Goal: Use online tool/utility: Utilize a website feature to perform a specific function

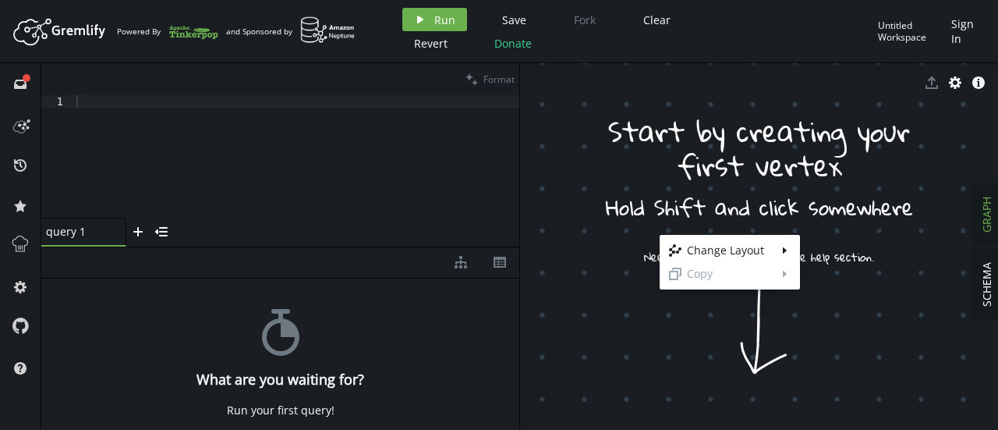
click at [647, 218] on body "Artboard Created with Sketch. Powered By and Sponsored by play Run Save Fork Cl…" at bounding box center [499, 215] width 998 height 430
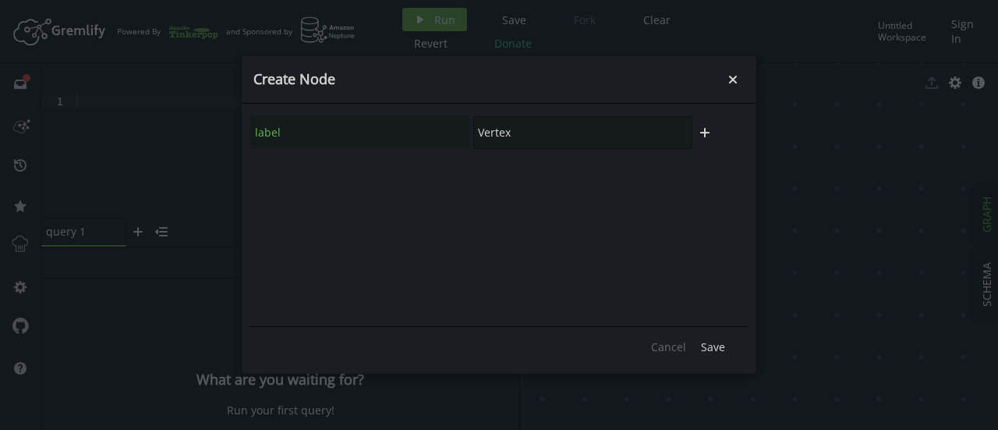
click at [532, 133] on input "Vertex" at bounding box center [582, 132] width 219 height 33
click at [446, 146] on div "label Vertex" at bounding box center [472, 132] width 444 height 34
type input "b"
type input "key_1"
click at [713, 122] on button "plus" at bounding box center [704, 132] width 23 height 23
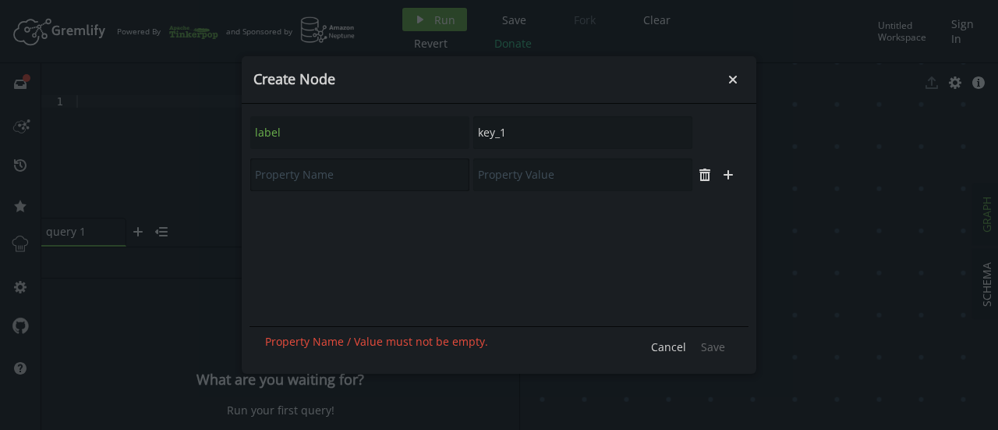
click at [372, 176] on input "text" at bounding box center [359, 174] width 219 height 33
type input "n"
type input "revision"
type input "A"
click at [708, 335] on button "Save" at bounding box center [713, 346] width 40 height 23
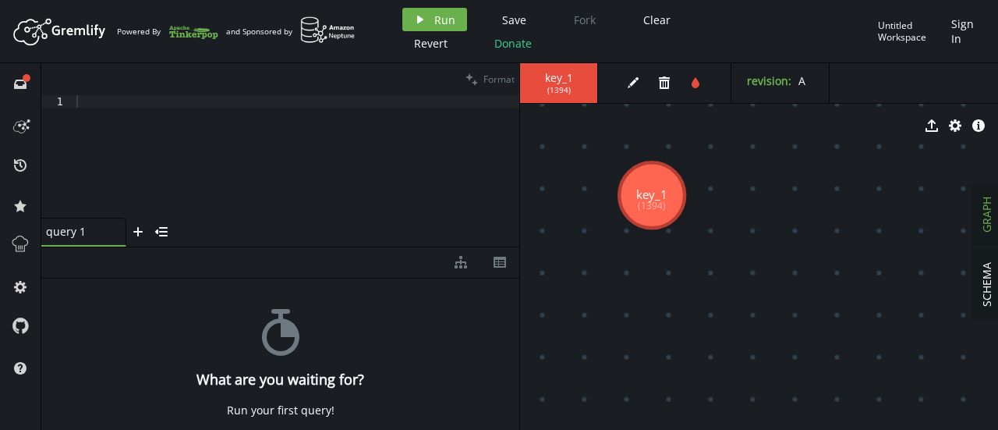
click at [141, 261] on div "diagram-tree th" at bounding box center [280, 262] width 478 height 31
click at [190, 176] on div at bounding box center [296, 168] width 446 height 147
click at [250, 95] on div at bounding box center [296, 168] width 446 height 147
click at [243, 128] on div at bounding box center [296, 168] width 446 height 147
paste textarea ""g.V().hasLabel(node_types)""
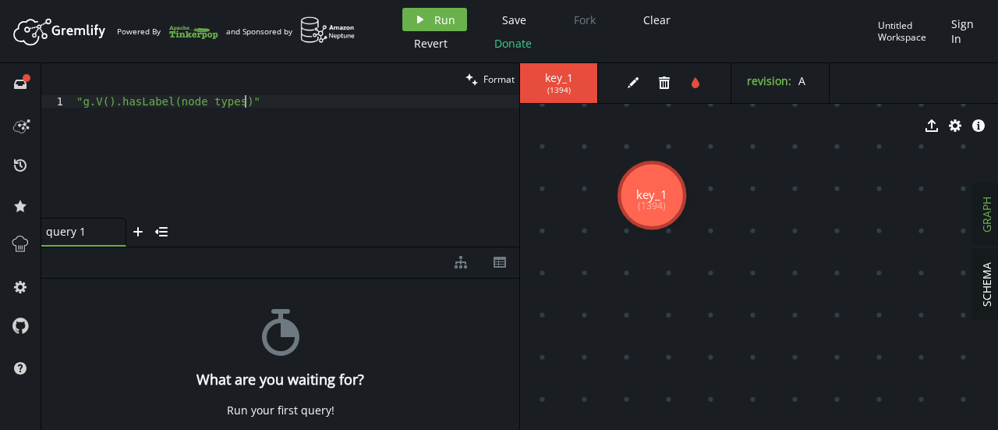
click at [206, 101] on div ""g.V().hasLabel(node_types)"" at bounding box center [296, 168] width 446 height 147
click at [403, 102] on div ""g.V().hasLabel(" key_1 ")"" at bounding box center [296, 168] width 446 height 147
click at [414, 23] on icon "play" at bounding box center [420, 19] width 12 height 12
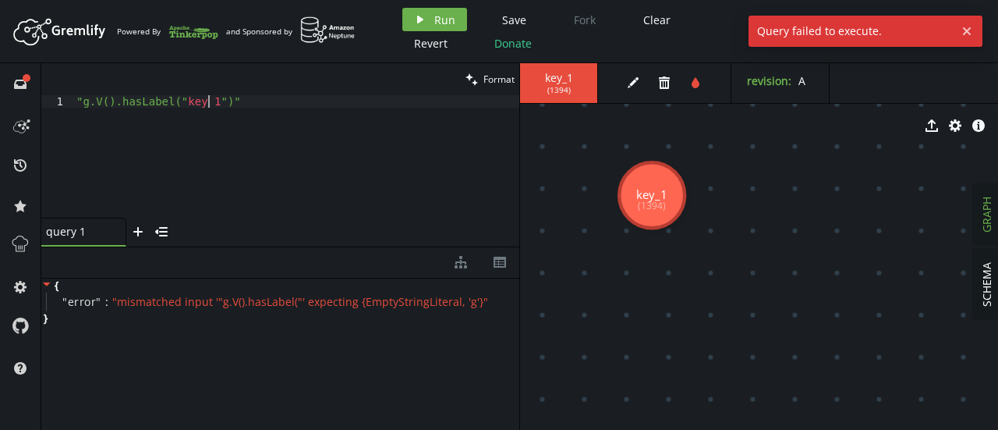
click at [209, 102] on div ""g.V().hasLabel(" key_1 ")"" at bounding box center [296, 168] width 446 height 147
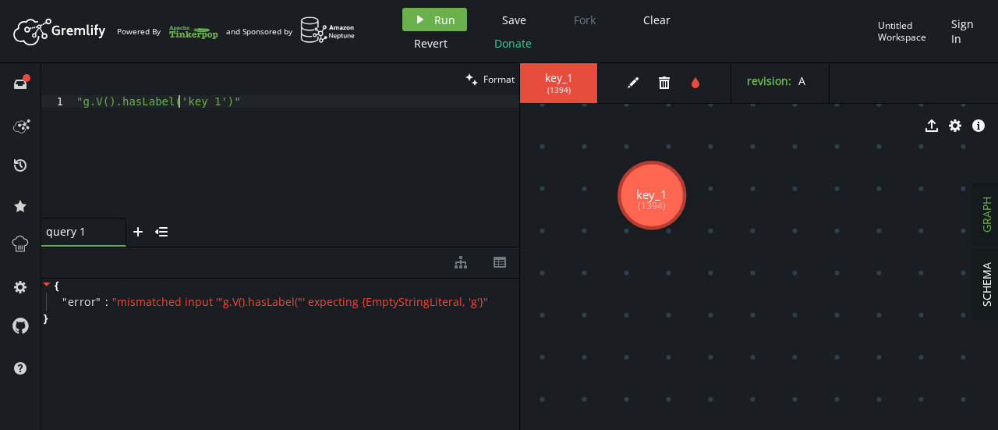
scroll to position [0, 103]
click at [428, 23] on button "play Run" at bounding box center [435, 19] width 65 height 23
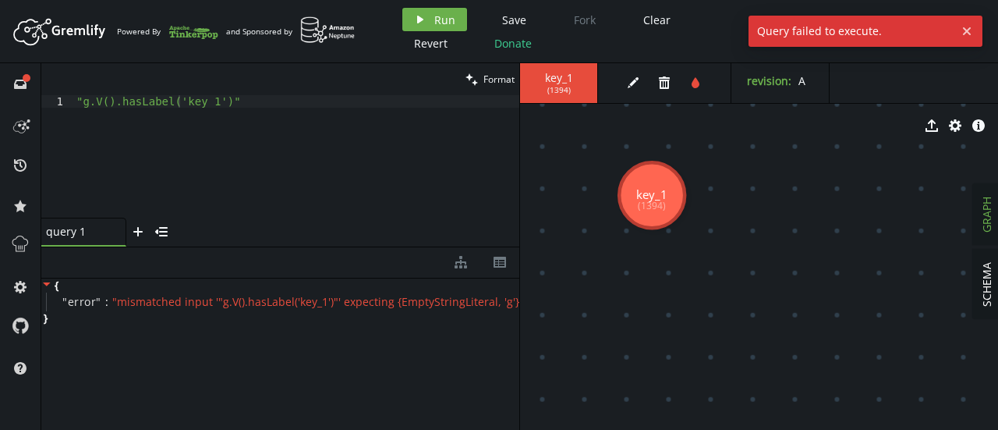
click at [339, 100] on div ""g.V().hasLabel('key_1')"" at bounding box center [296, 168] width 446 height 147
click at [84, 108] on div ""g.V().hasLabel('key_1')" at bounding box center [296, 168] width 446 height 147
click at [81, 102] on div ""g.V().hasLabel('key_1')" at bounding box center [296, 168] width 446 height 147
type textarea "g.V().hasLabel('key_1')"
click at [386, 23] on div "Artboard Created with Sketch. Powered By and Sponsored by play Run Save Fork Cl…" at bounding box center [499, 31] width 983 height 47
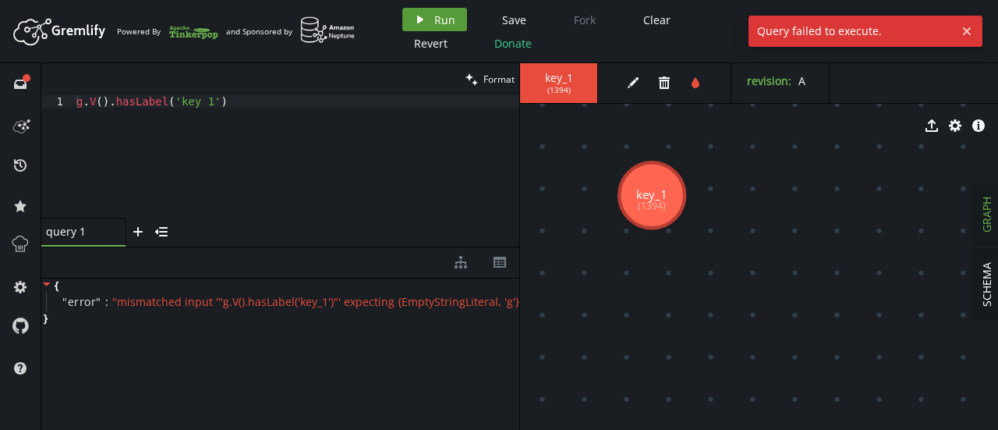
click at [417, 20] on icon "button" at bounding box center [420, 20] width 6 height 8
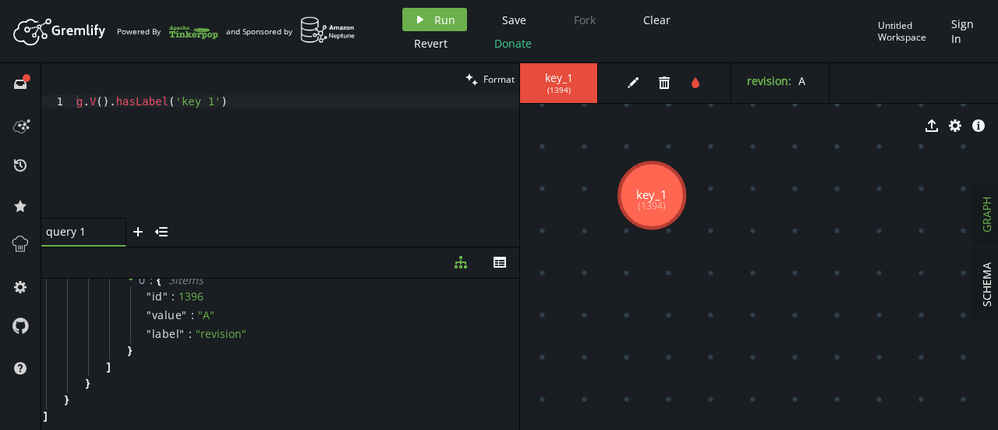
scroll to position [0, 0]
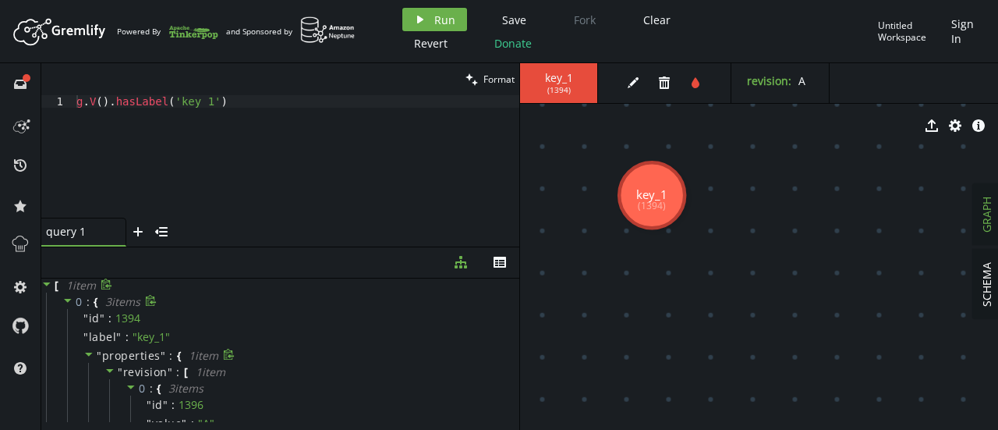
click at [87, 356] on icon at bounding box center [88, 354] width 11 height 11
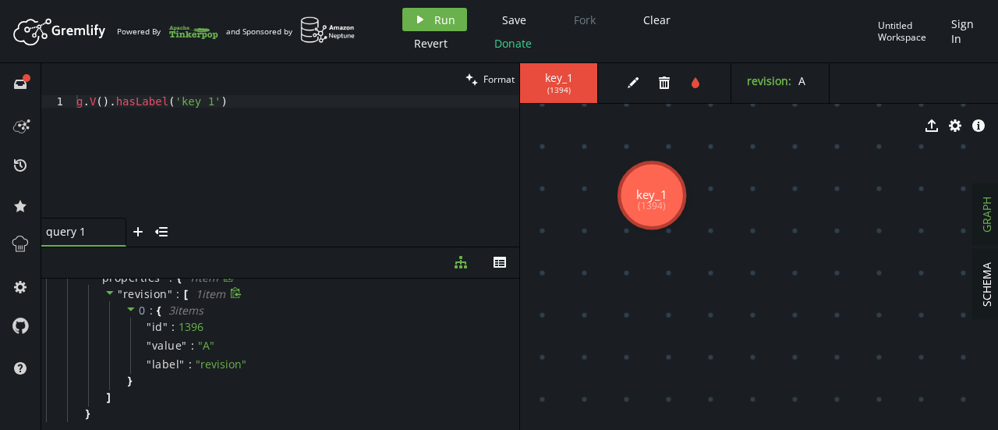
click at [112, 296] on icon at bounding box center [110, 292] width 11 height 11
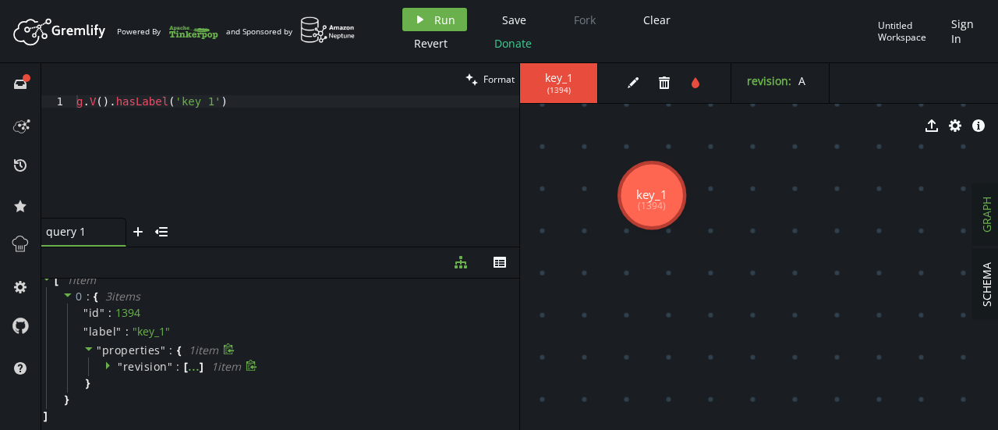
click at [114, 366] on div at bounding box center [111, 367] width 13 height 14
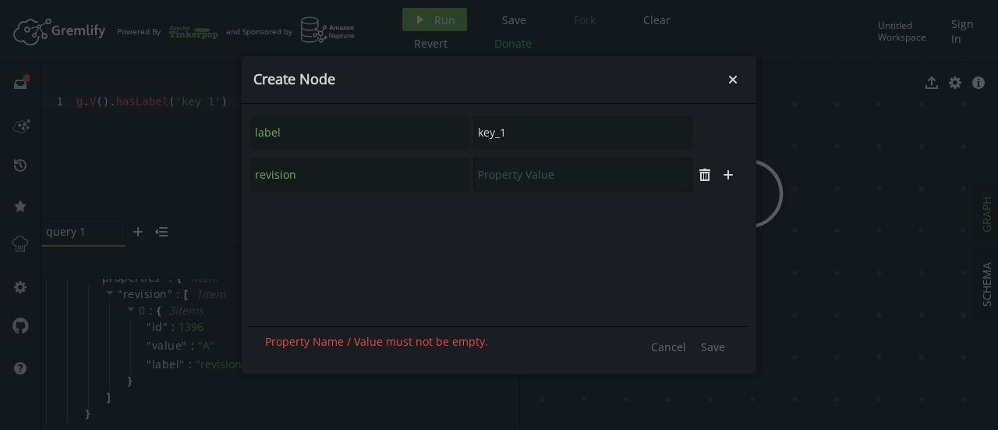
click at [560, 181] on input "text" at bounding box center [582, 174] width 219 height 33
type input "1"
type input "B"
click at [723, 340] on span "Save" at bounding box center [713, 346] width 24 height 15
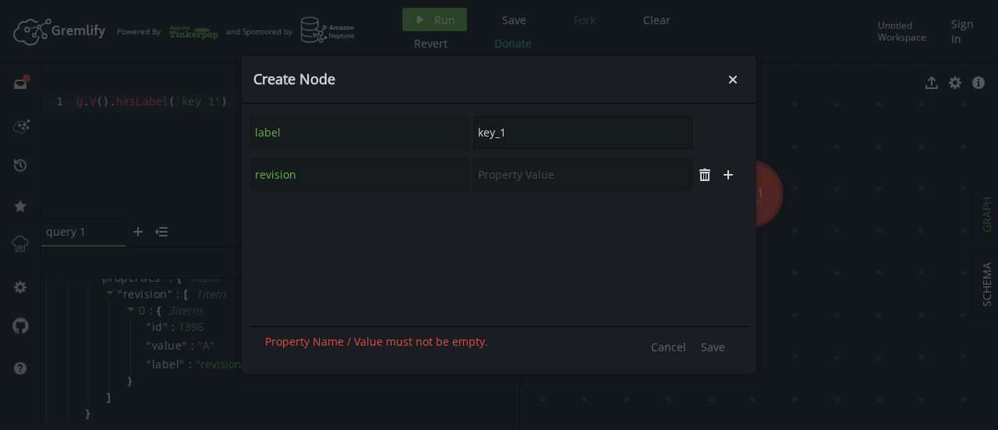
click at [505, 139] on input "key_1" at bounding box center [582, 132] width 219 height 33
type input "key_2"
click at [364, 152] on div "label key_2 plus" at bounding box center [499, 133] width 499 height 42
drag, startPoint x: 364, startPoint y: 152, endPoint x: 359, endPoint y: 158, distance: 8.3
click at [355, 161] on div "label key_2 plus" at bounding box center [499, 217] width 499 height 211
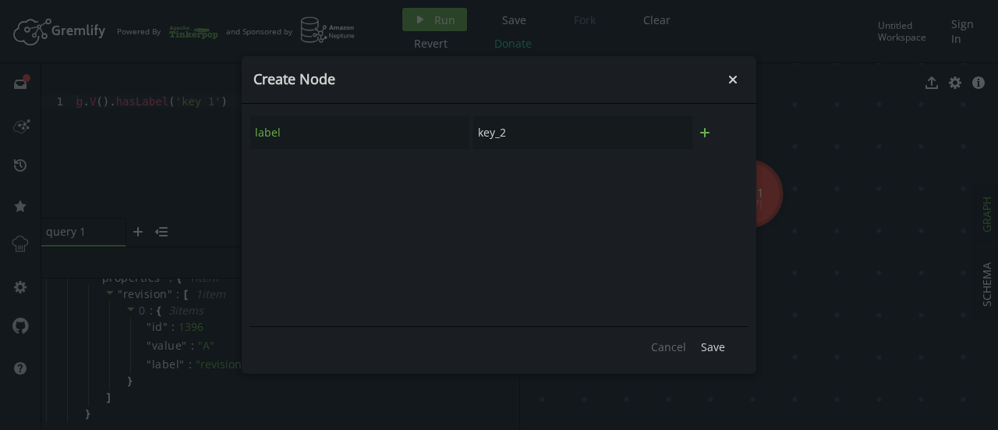
click at [704, 132] on icon "plus" at bounding box center [705, 132] width 12 height 12
click at [354, 182] on input "text" at bounding box center [359, 174] width 219 height 33
type input "revision"
type input "2"
click at [709, 336] on button "Save" at bounding box center [713, 346] width 40 height 23
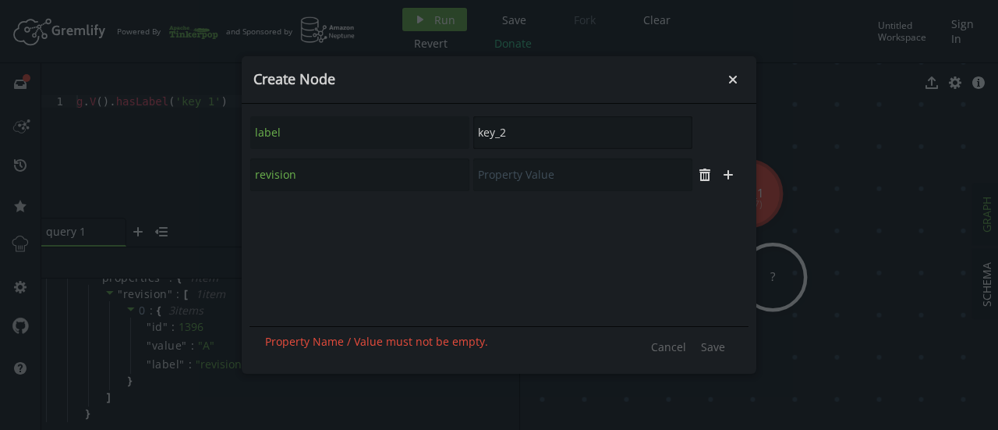
click at [530, 122] on input "key_2" at bounding box center [582, 132] width 219 height 33
type input "key_3"
click at [711, 124] on button "plus" at bounding box center [704, 132] width 23 height 23
click at [375, 191] on input "text" at bounding box center [359, 174] width 219 height 33
type input "nevision"
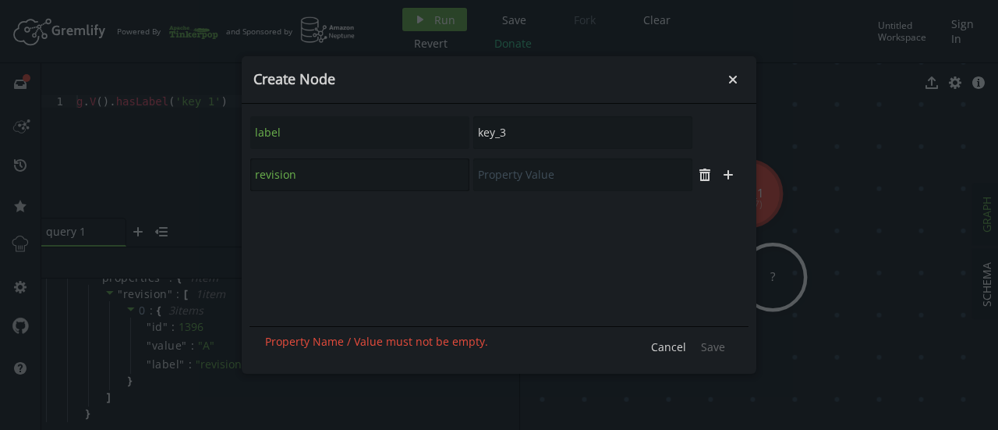
type input "revision"
type input "4"
click at [701, 333] on div "Cancel Save" at bounding box center [499, 346] width 499 height 40
click at [725, 348] on span "Save" at bounding box center [713, 346] width 24 height 15
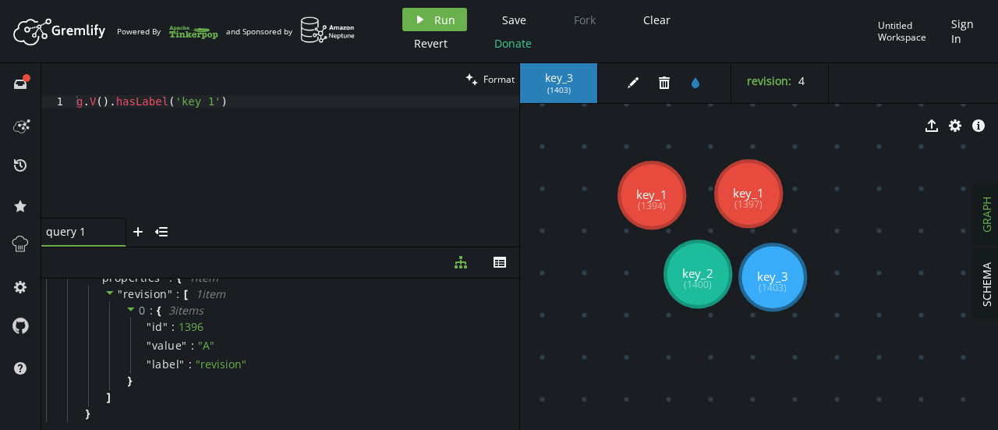
click at [543, 66] on div "key_3 ( 1403 )" at bounding box center [559, 83] width 78 height 40
click at [446, 13] on span "Run" at bounding box center [444, 19] width 21 height 15
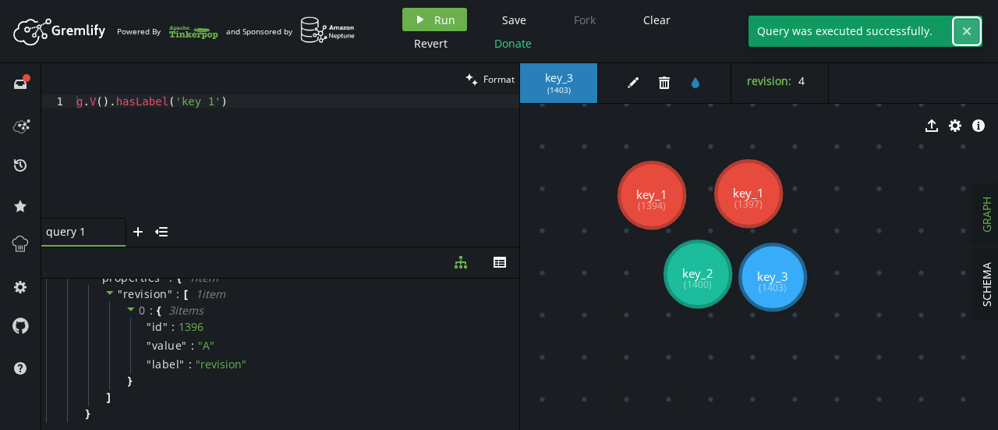
click at [967, 30] on icon "button" at bounding box center [967, 31] width 8 height 8
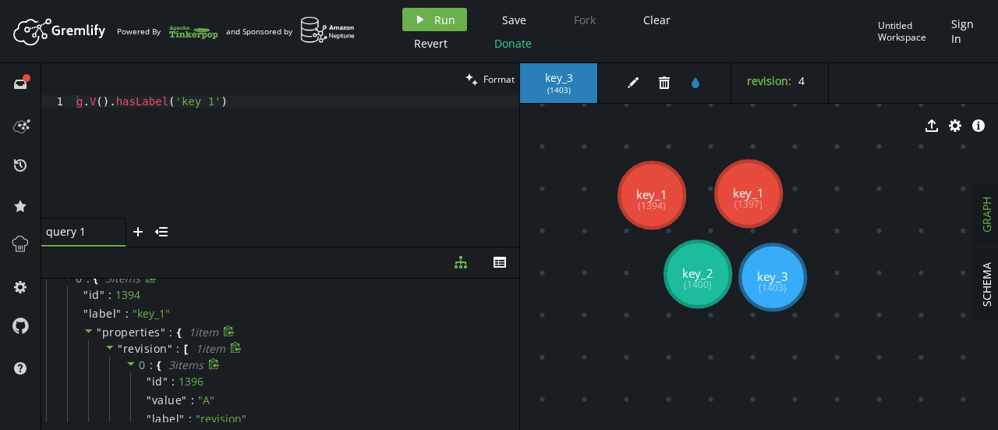
scroll to position [0, 0]
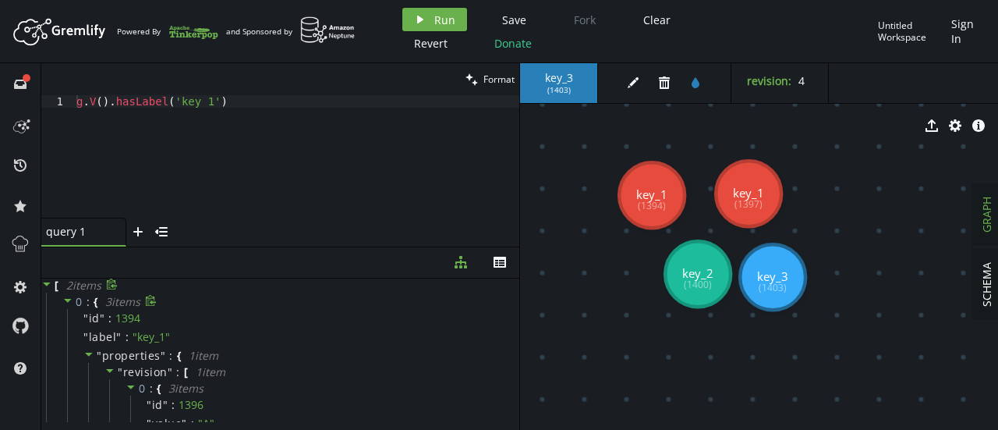
click at [61, 293] on div "0 : { 3 item s " id " : 1394 " label " : " key_1 " " properties " : { 1 item " …" at bounding box center [282, 405] width 473 height 225
click at [66, 296] on icon at bounding box center [67, 300] width 11 height 11
click at [204, 102] on div "g . V ( ) . hasLabel ( 'key_1' )" at bounding box center [296, 168] width 446 height 147
click at [205, 102] on div "g . V ( ) . hasLabel ( 'key_1' )" at bounding box center [296, 168] width 446 height 147
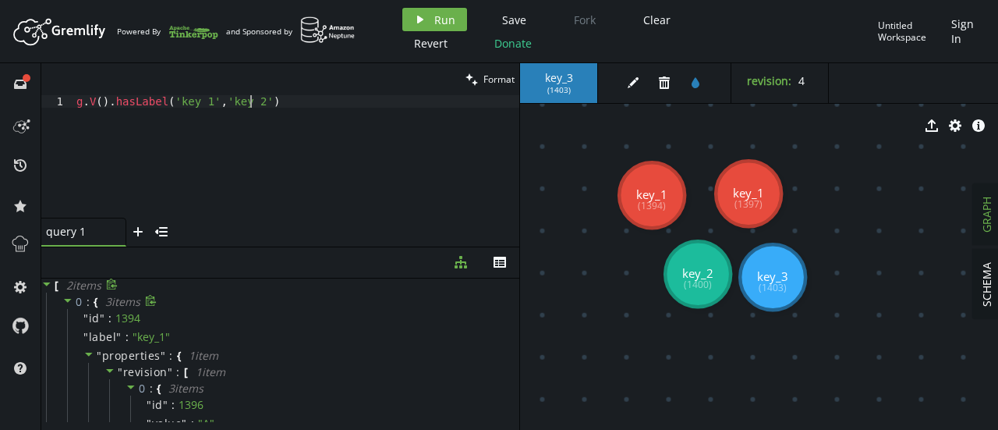
scroll to position [0, 174]
click at [438, 17] on span "Run" at bounding box center [444, 19] width 21 height 15
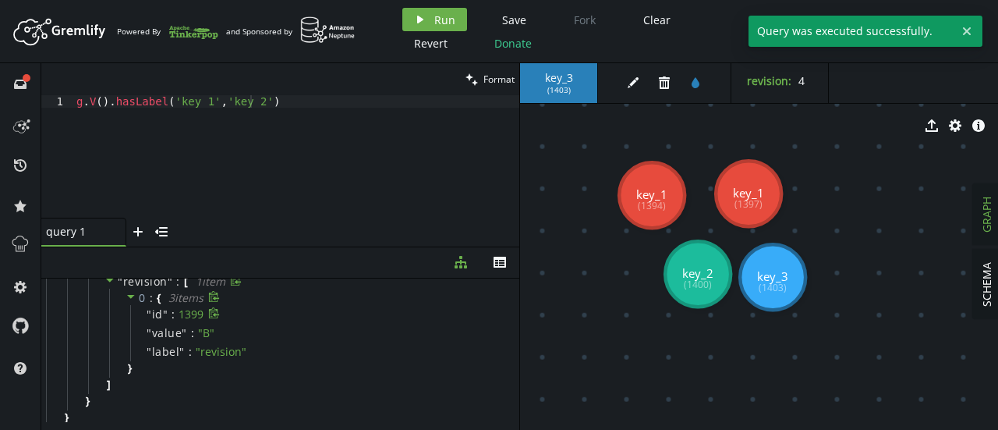
scroll to position [0, 0]
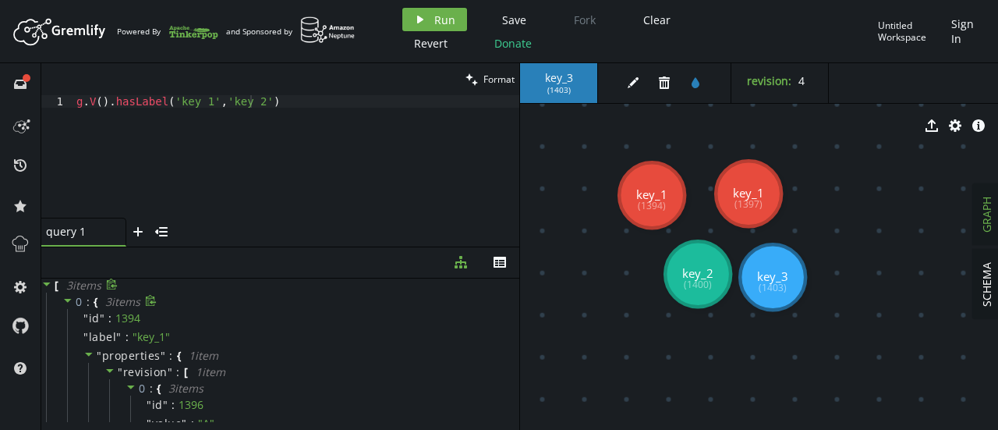
click at [109, 284] on icon at bounding box center [112, 284] width 12 height 12
drag, startPoint x: 674, startPoint y: 192, endPoint x: 649, endPoint y: 186, distance: 25.7
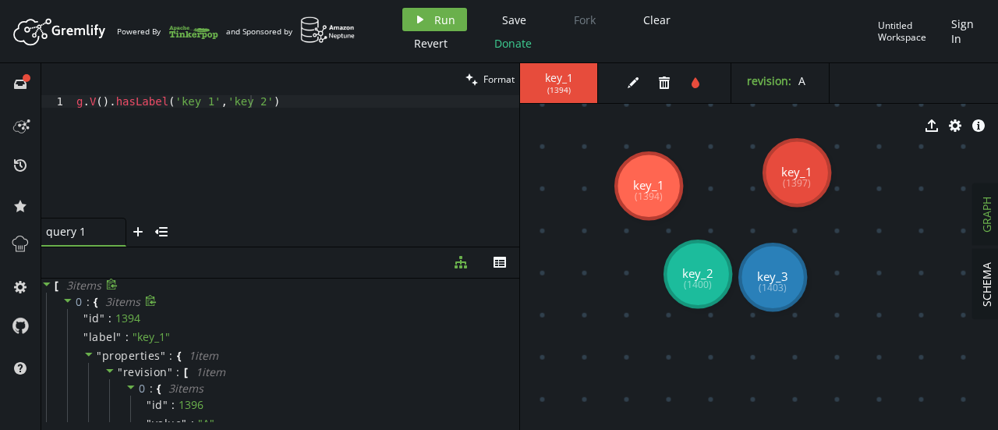
drag, startPoint x: 662, startPoint y: 149, endPoint x: 797, endPoint y: 172, distance: 137.0
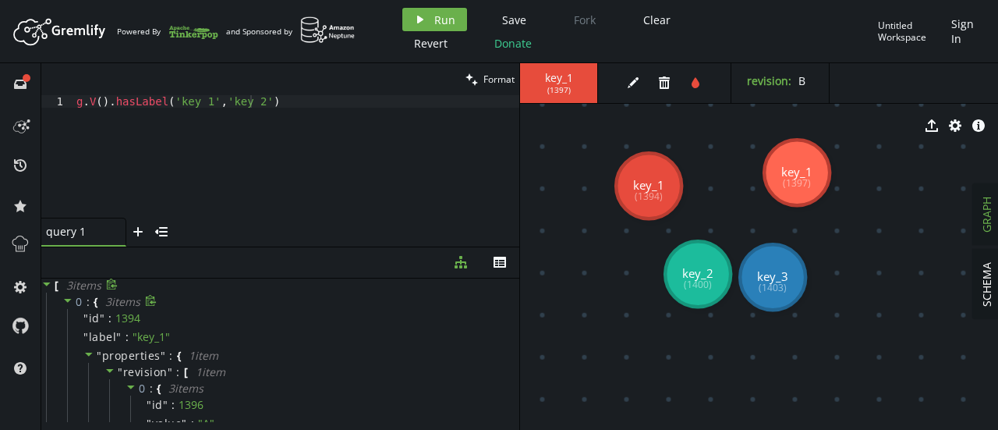
drag, startPoint x: 744, startPoint y: 151, endPoint x: 647, endPoint y: 186, distance: 103.2
click at [647, 186] on div "key_1 ( 1397 ) edit trash tint revision : B export cog info-sign key_1 (1394) k…" at bounding box center [759, 246] width 478 height 367
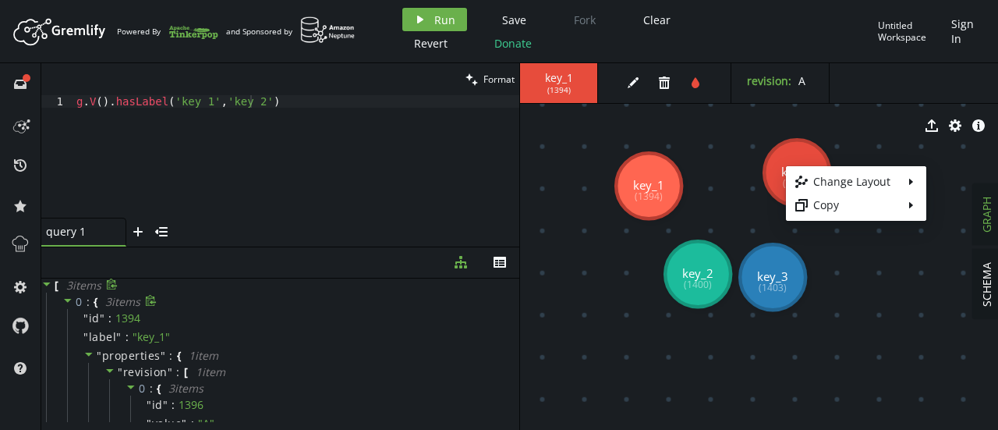
click at [711, 163] on body "Artboard Created with Sketch. Powered By and Sponsored by play Run Save Fork Cl…" at bounding box center [499, 215] width 998 height 430
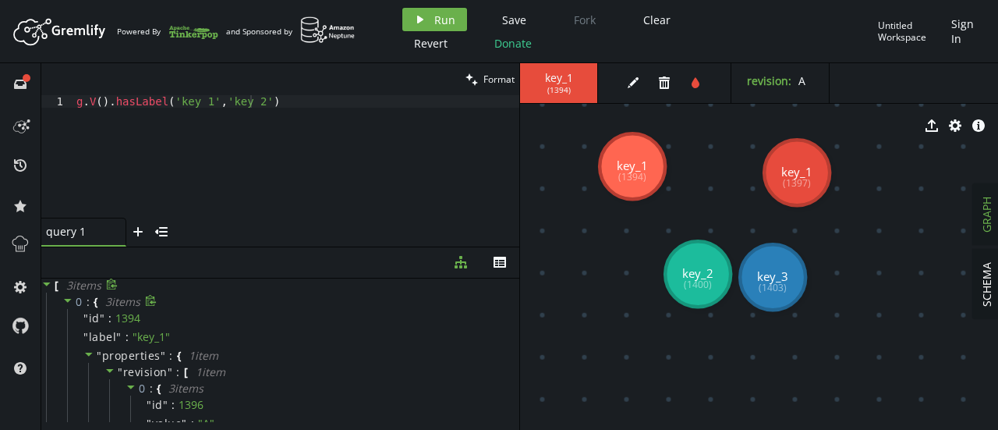
drag, startPoint x: 666, startPoint y: 177, endPoint x: 632, endPoint y: 165, distance: 36.5
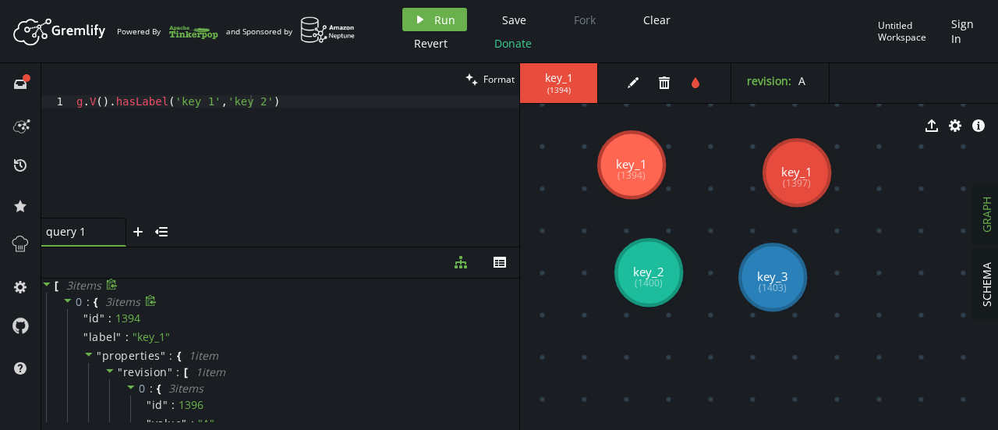
drag, startPoint x: 710, startPoint y: 258, endPoint x: 696, endPoint y: 272, distance: 19.9
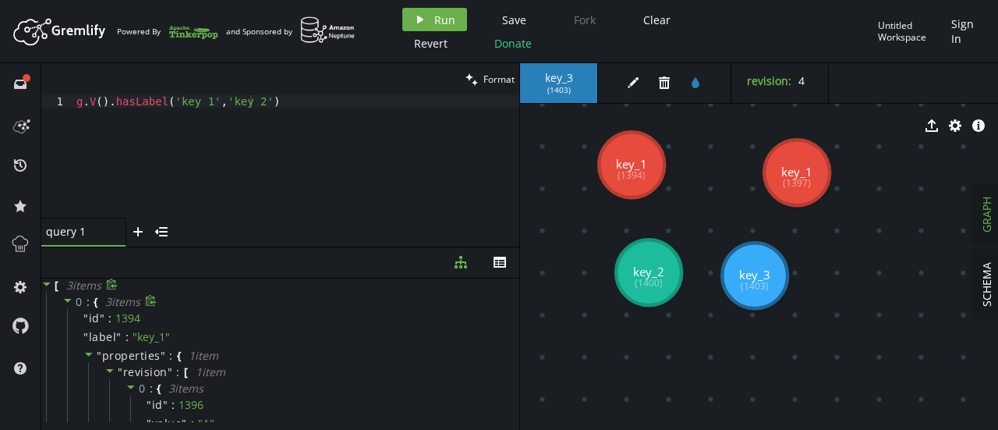
drag, startPoint x: 765, startPoint y: 282, endPoint x: 804, endPoint y: 278, distance: 39.2
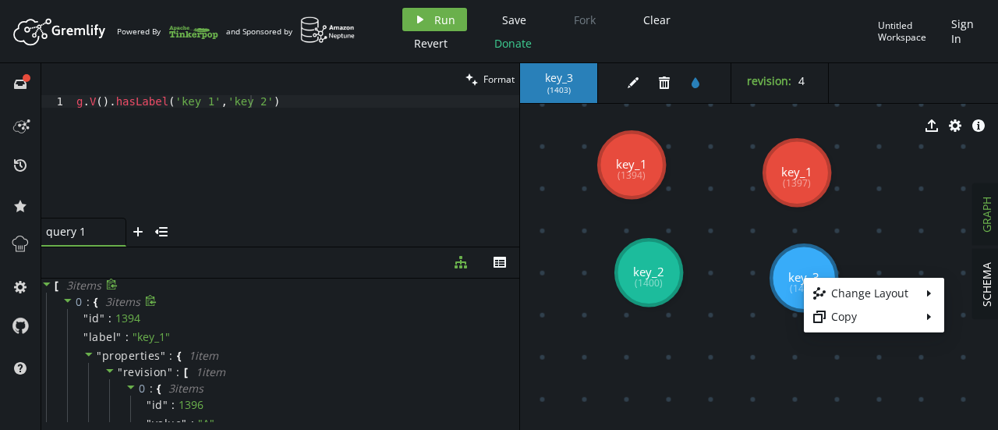
click at [782, 254] on body "Artboard Created with Sketch. Powered By and Sponsored by play Run Save Fork Cl…" at bounding box center [499, 215] width 998 height 430
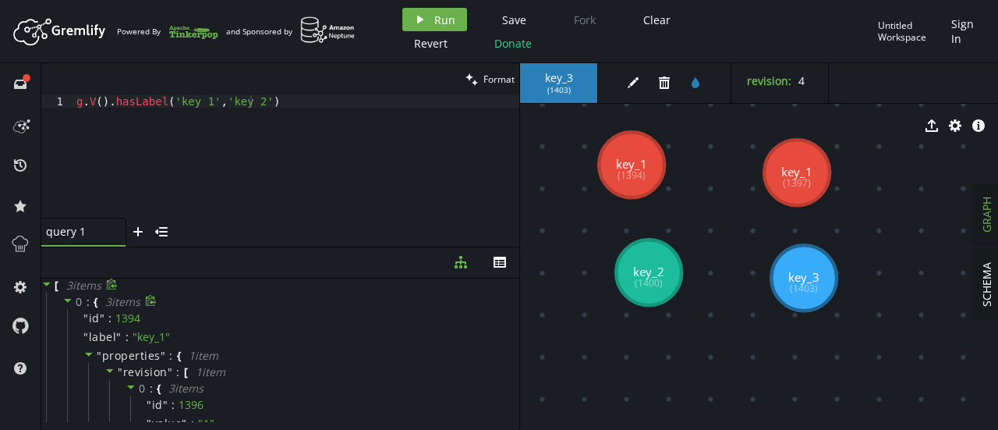
click at [658, 261] on use at bounding box center [649, 272] width 66 height 66
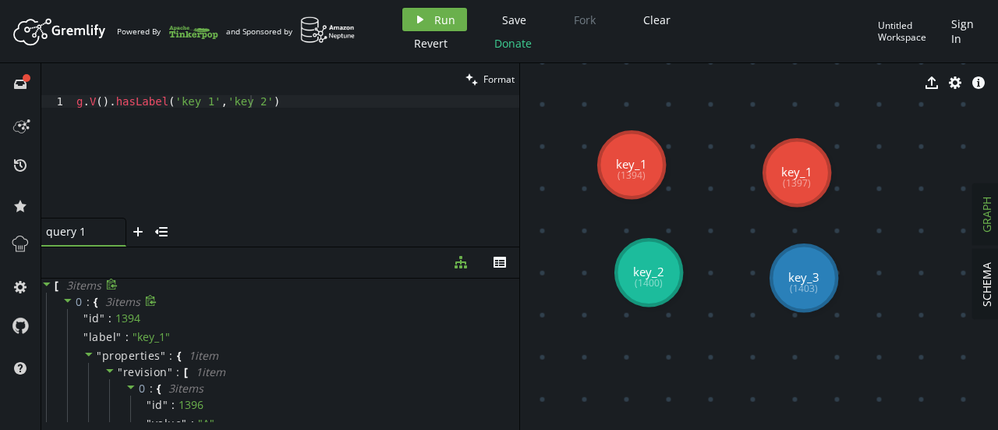
click at [793, 269] on tspan "key_3" at bounding box center [804, 277] width 31 height 16
drag, startPoint x: 778, startPoint y: 167, endPoint x: 644, endPoint y: 186, distance: 135.6
click at [644, 186] on g "key_1 (1394) key_1 (1397) key_2 (1400) key_3 (1403)" at bounding box center [718, 221] width 238 height 179
drag, startPoint x: 637, startPoint y: 164, endPoint x: 782, endPoint y: 169, distance: 146.0
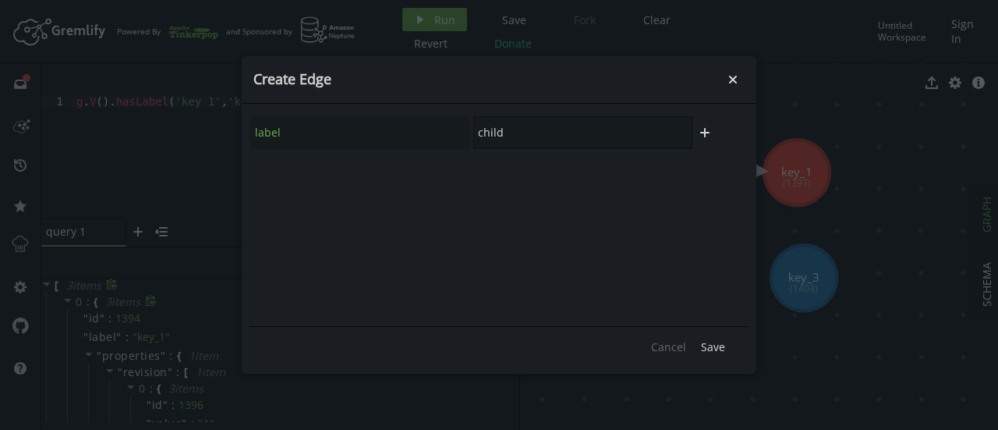
click at [548, 141] on input "child" at bounding box center [582, 132] width 219 height 33
click at [714, 330] on div "Cancel Save" at bounding box center [499, 346] width 499 height 40
click at [715, 332] on div "Cancel Save" at bounding box center [499, 346] width 499 height 40
click at [711, 338] on button "Save" at bounding box center [713, 346] width 40 height 23
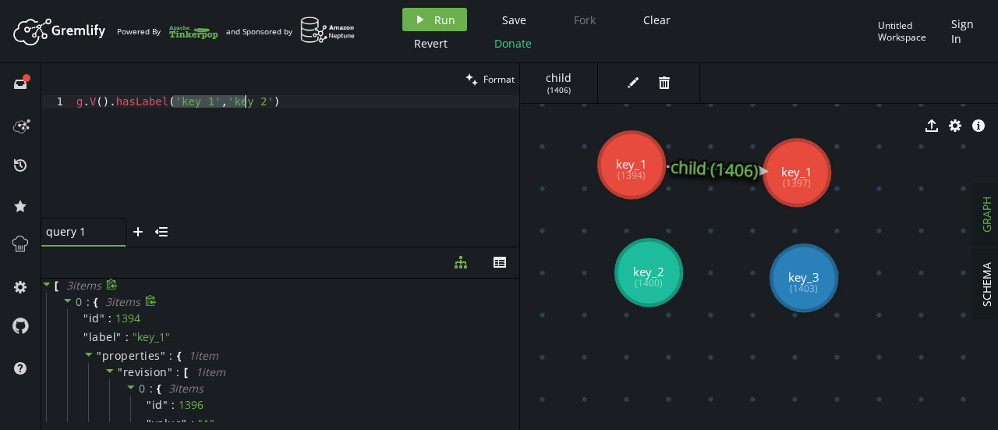
drag, startPoint x: 173, startPoint y: 101, endPoint x: 251, endPoint y: 104, distance: 78.1
click at [251, 104] on div "g . V ( ) . hasLabel ( 'key_1' , 'key_2' )" at bounding box center [296, 168] width 446 height 147
click at [462, 17] on button "play Run" at bounding box center [435, 19] width 65 height 23
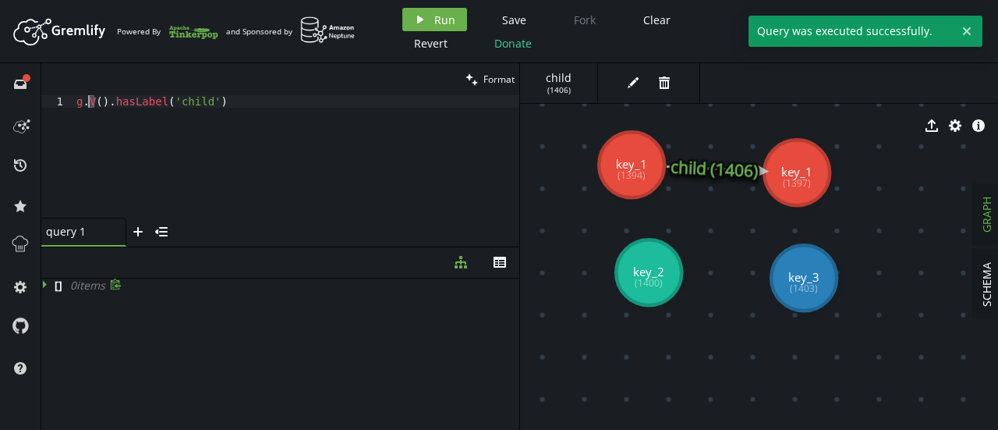
click at [90, 98] on div "g . V ( ) . hasLabel ( 'child' )" at bounding box center [296, 168] width 446 height 147
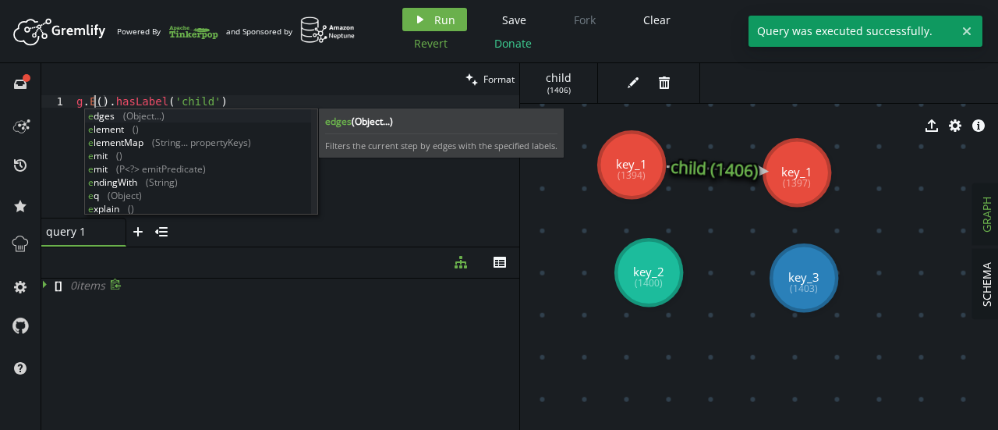
type textarea "g.E().hasLabel('child')"
click at [418, 34] on button "Revert" at bounding box center [431, 42] width 57 height 23
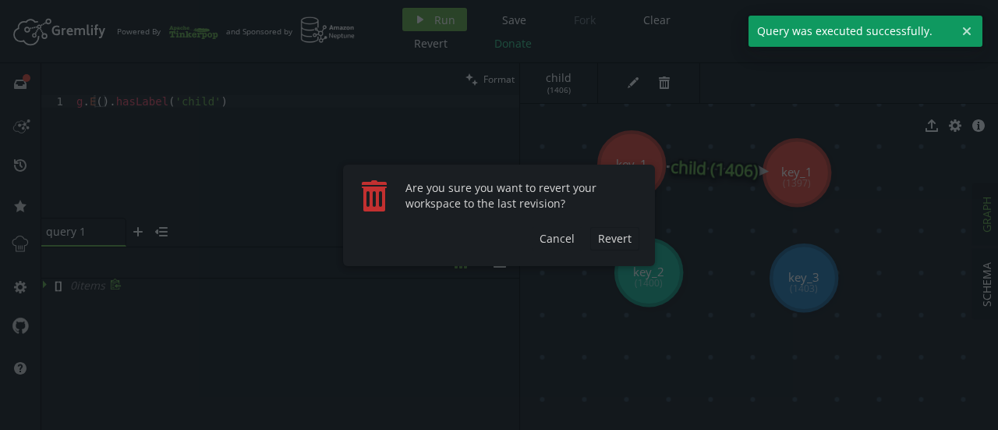
click at [421, 27] on body "Artboard Created with Sketch. Powered By and Sponsored by play Run Save Fork Cl…" at bounding box center [499, 215] width 998 height 430
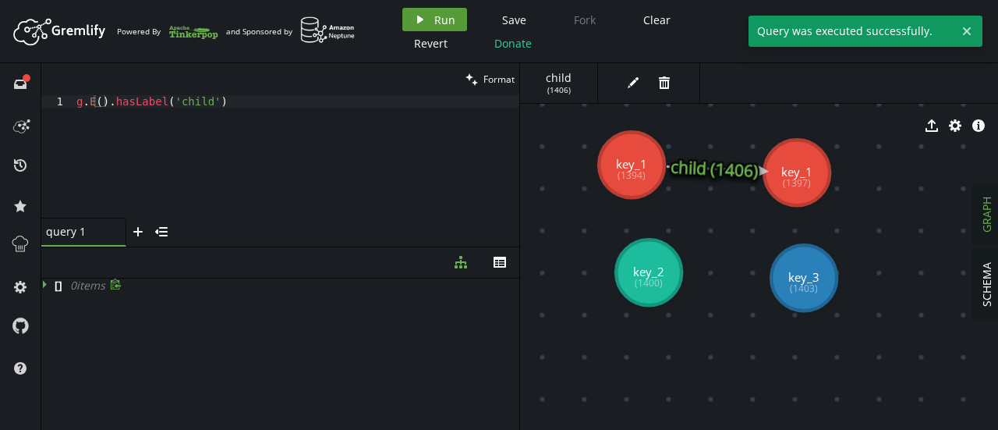
click at [428, 17] on button "play Run" at bounding box center [435, 19] width 65 height 23
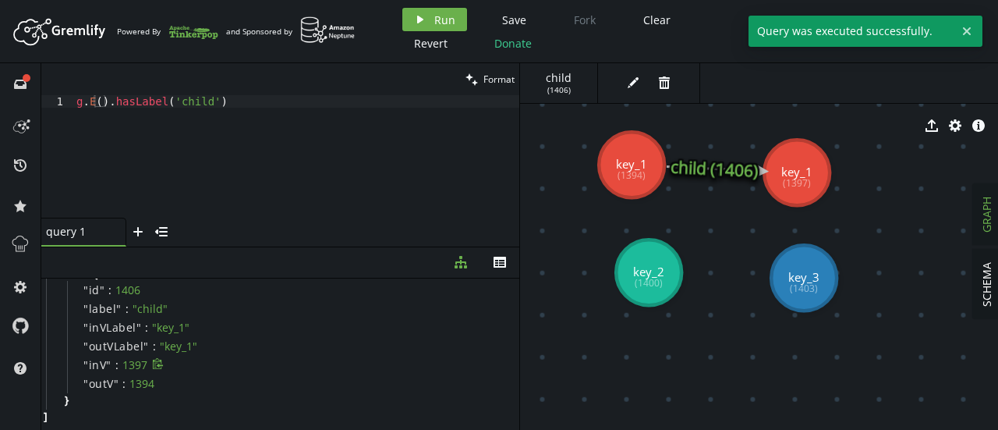
scroll to position [29, 0]
click at [716, 166] on icon at bounding box center [714, 168] width 95 height 5
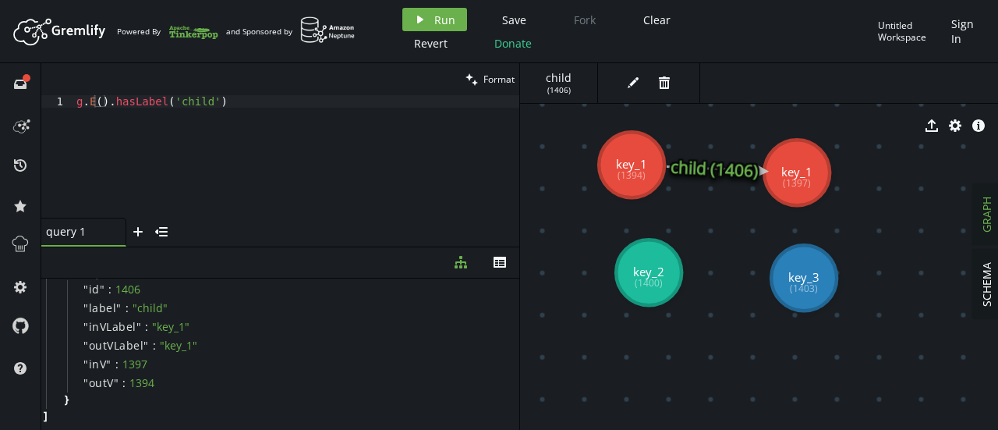
click at [732, 166] on icon at bounding box center [714, 168] width 95 height 5
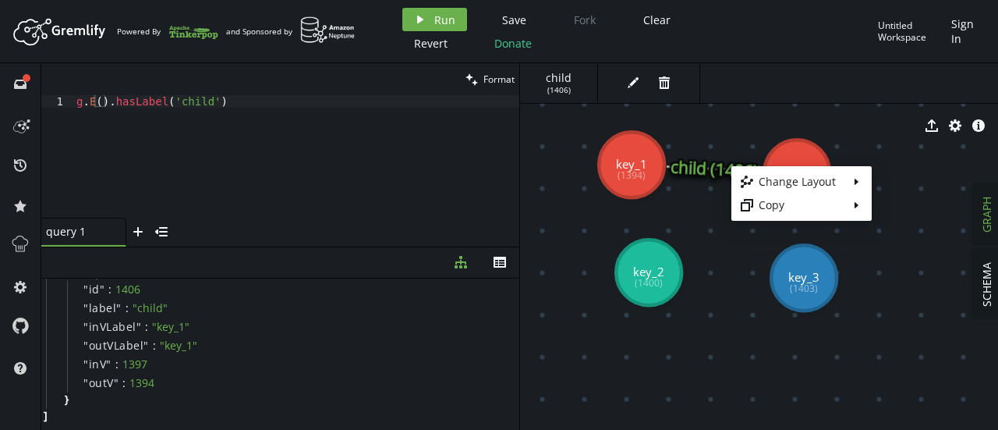
click at [683, 174] on body "Artboard Created with Sketch. Powered By and Sponsored by play Run Save Fork Cl…" at bounding box center [499, 215] width 998 height 430
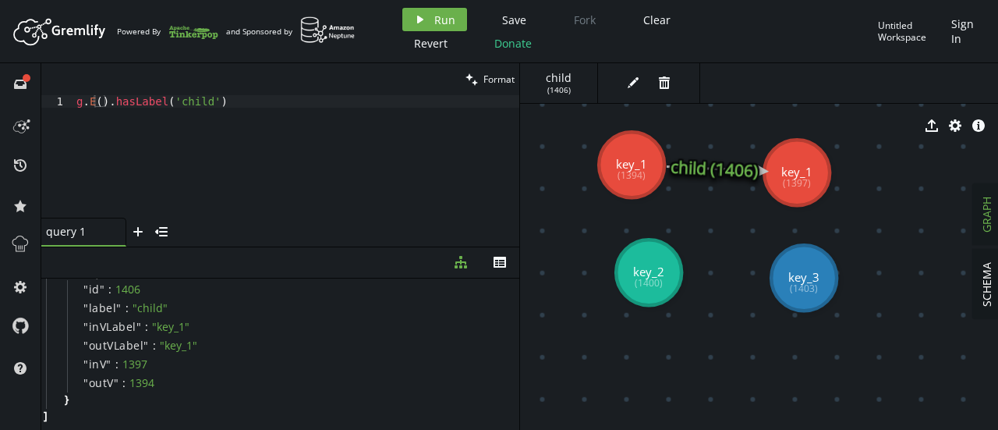
click at [683, 171] on icon at bounding box center [714, 168] width 95 height 5
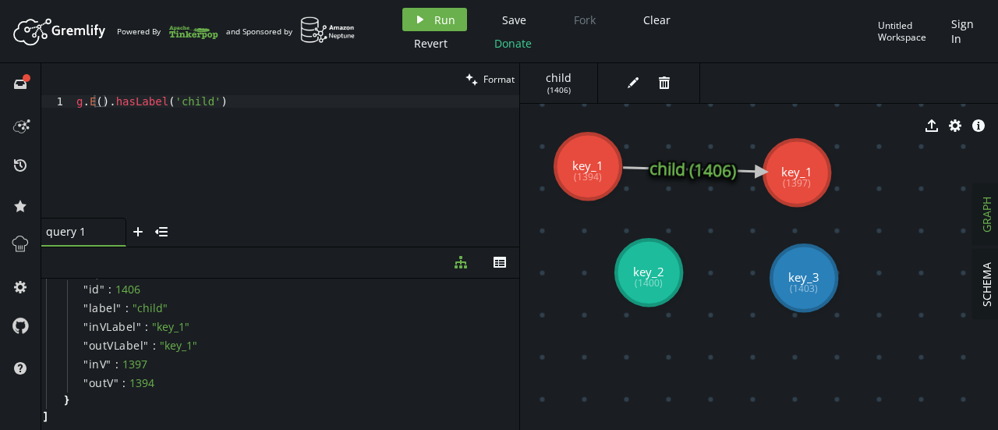
drag, startPoint x: 640, startPoint y: 163, endPoint x: 591, endPoint y: 168, distance: 48.7
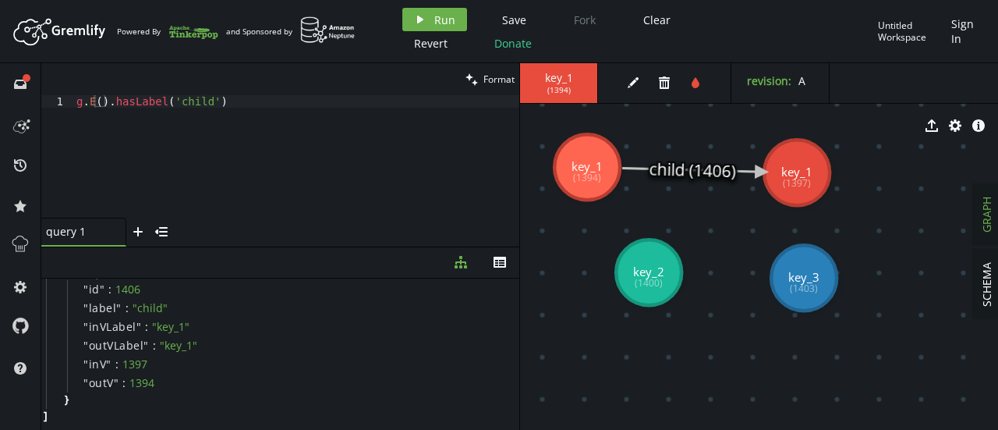
click at [686, 168] on icon at bounding box center [692, 170] width 140 height 4
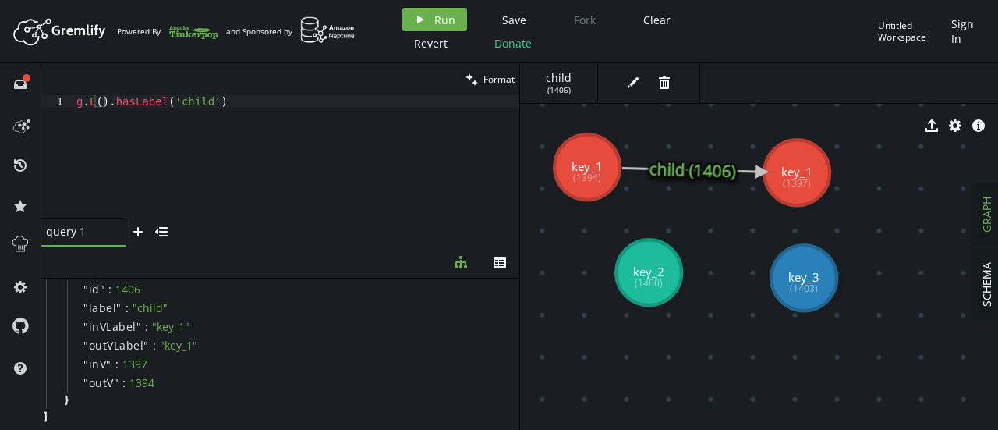
click at [647, 84] on span "edit" at bounding box center [637, 82] width 31 height 23
click at [633, 83] on icon "button" at bounding box center [633, 82] width 11 height 11
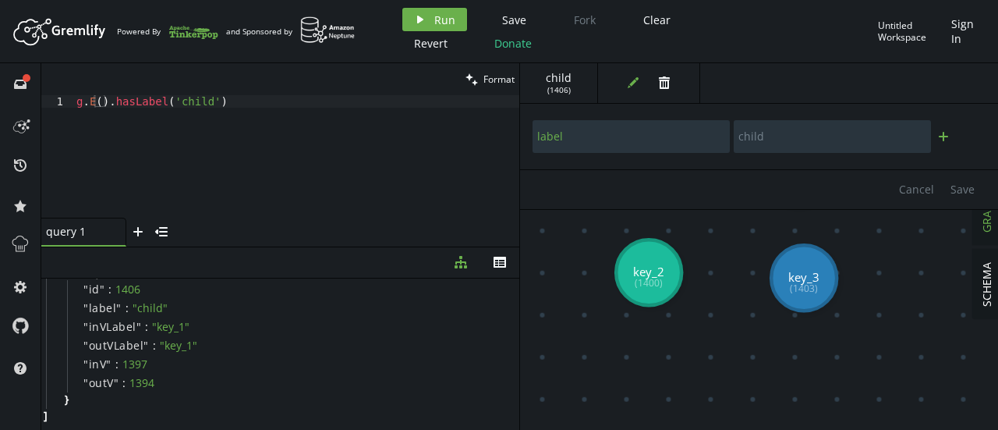
click at [950, 137] on button "plus" at bounding box center [943, 136] width 23 height 23
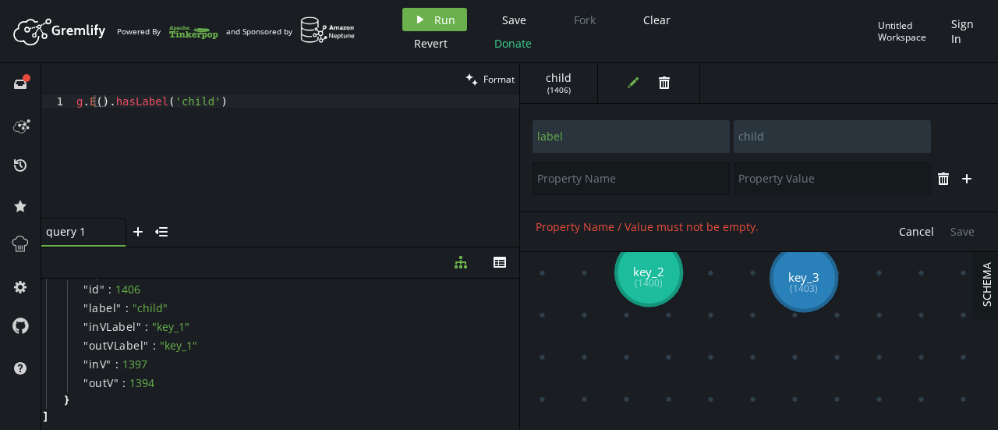
click at [678, 180] on input "text" at bounding box center [631, 178] width 197 height 33
type input "localTransform"
type input ">"
type input "[0,0,0]"
click at [956, 233] on span "Save" at bounding box center [963, 231] width 24 height 15
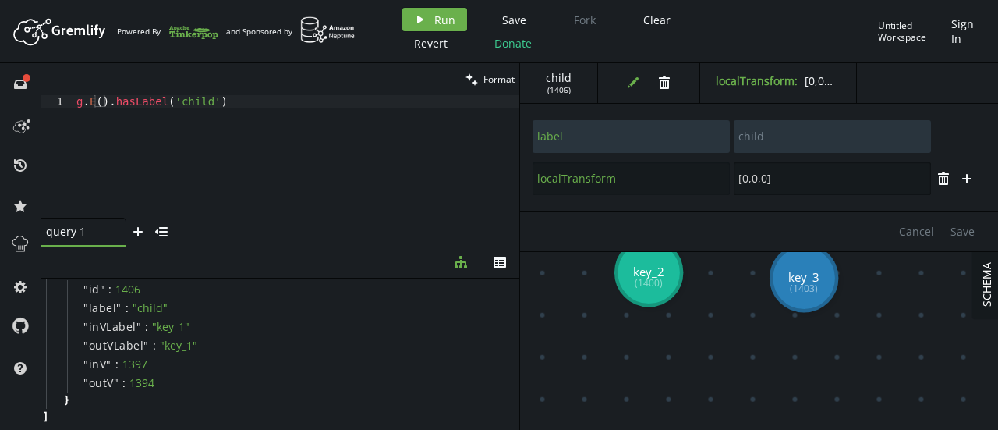
click at [805, 177] on input "[0,0,0]" at bounding box center [832, 178] width 197 height 33
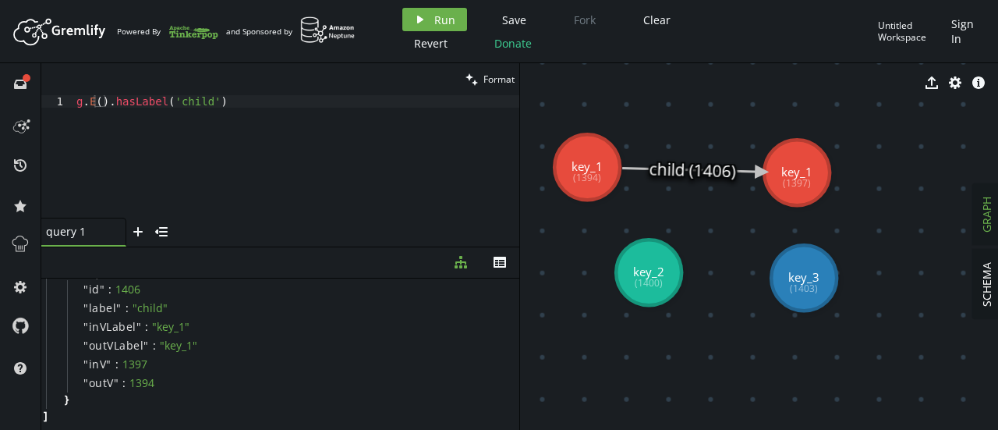
click at [704, 168] on icon at bounding box center [692, 170] width 140 height 4
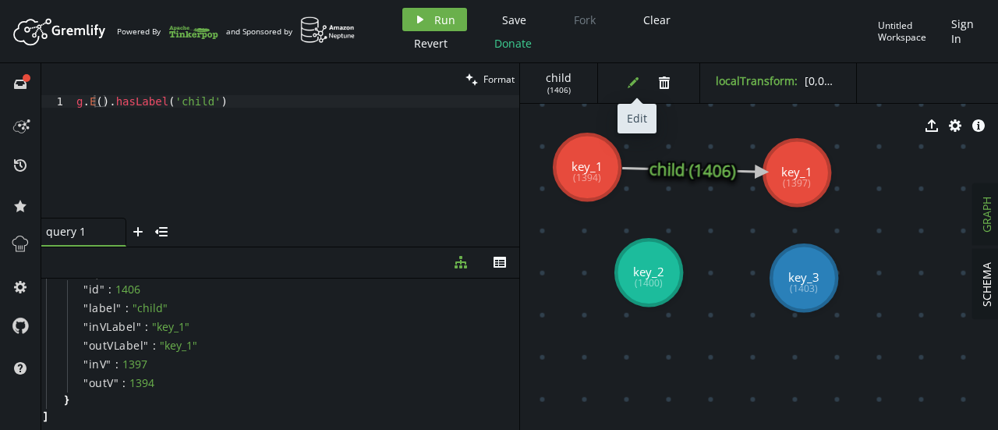
click at [632, 76] on icon "edit" at bounding box center [633, 82] width 12 height 12
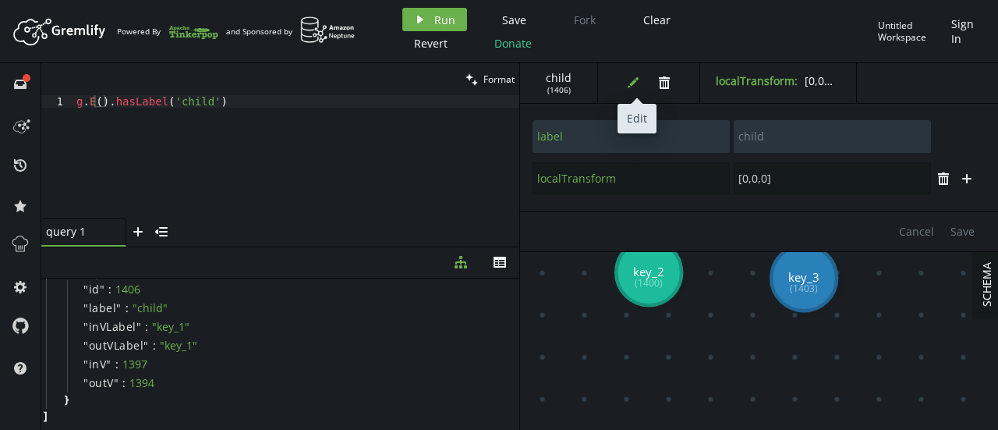
click at [632, 76] on icon "edit" at bounding box center [633, 82] width 12 height 12
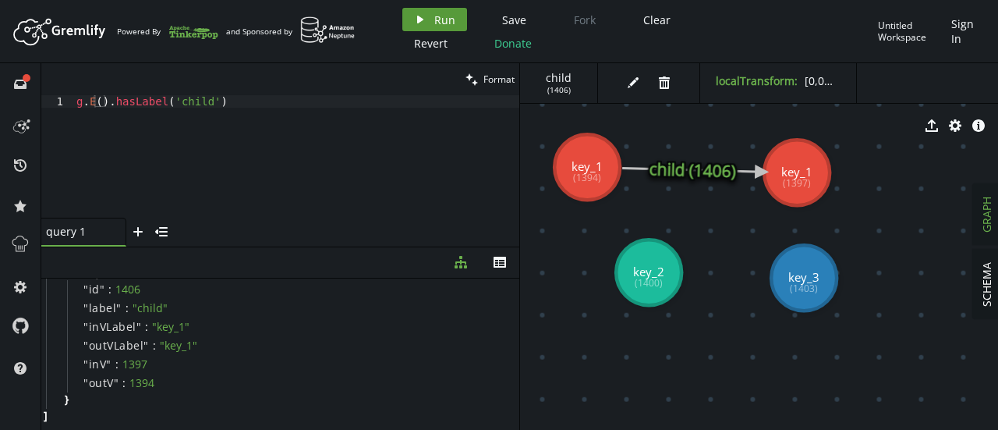
click at [438, 13] on span "Run" at bounding box center [444, 19] width 21 height 15
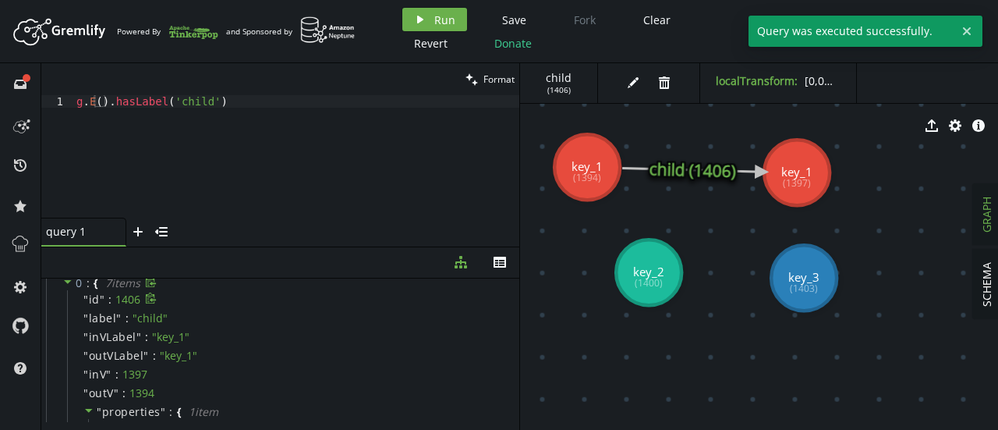
scroll to position [0, 0]
click at [0, 0] on icon at bounding box center [0, 0] width 0 height 0
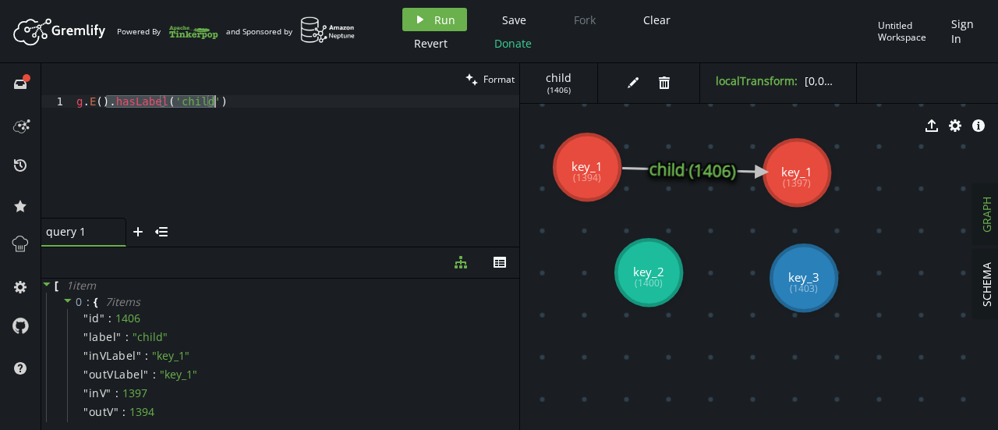
drag, startPoint x: 108, startPoint y: 98, endPoint x: 236, endPoint y: 98, distance: 128.7
click at [236, 98] on div "g . E ( ) . hasLabel ( 'child' )" at bounding box center [296, 168] width 446 height 147
click at [103, 104] on div "g . E ( )" at bounding box center [296, 168] width 446 height 147
click at [435, 18] on span "Run" at bounding box center [444, 19] width 21 height 15
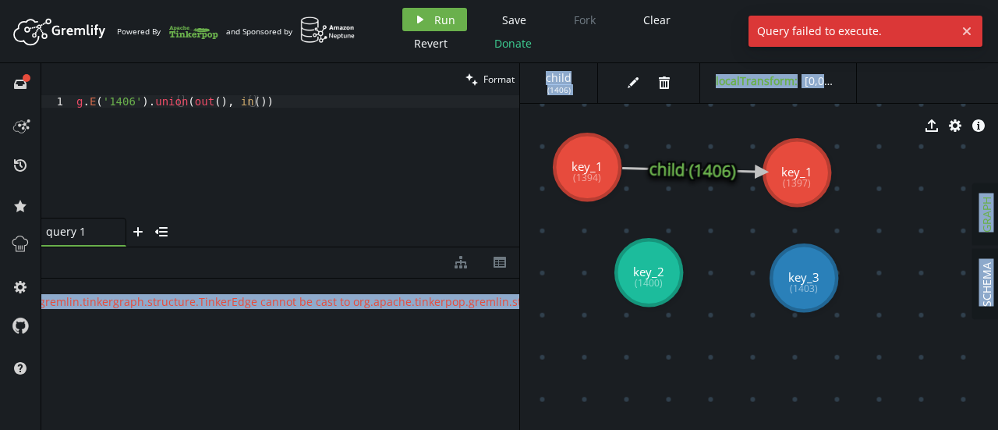
scroll to position [0, 255]
drag, startPoint x: 297, startPoint y: 294, endPoint x: 546, endPoint y: 311, distance: 249.4
click at [546, 311] on div "clean Format g.E('1406').union(out(), in()) 1 g . E ( '1406' ) . union ( out ( …" at bounding box center [519, 246] width 957 height 367
click at [461, 303] on span "" org.apache.tinkerpop.gremlin.tinkergraph.structure.TinkerEdge cannot be cast …" at bounding box center [198, 301] width 683 height 15
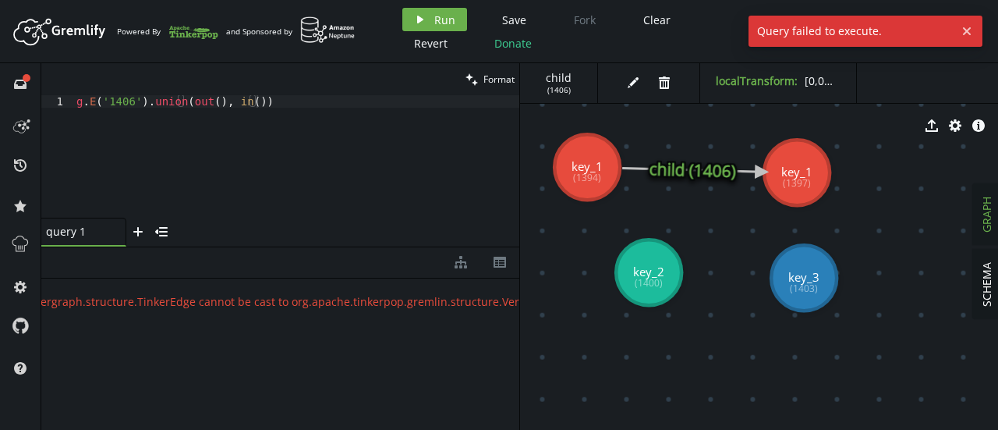
click at [253, 93] on div "clean Format" at bounding box center [280, 79] width 478 height 32
click at [249, 98] on div "g . E ( '1406' ) . union ( out ( ) , in ( ))" at bounding box center [296, 168] width 446 height 147
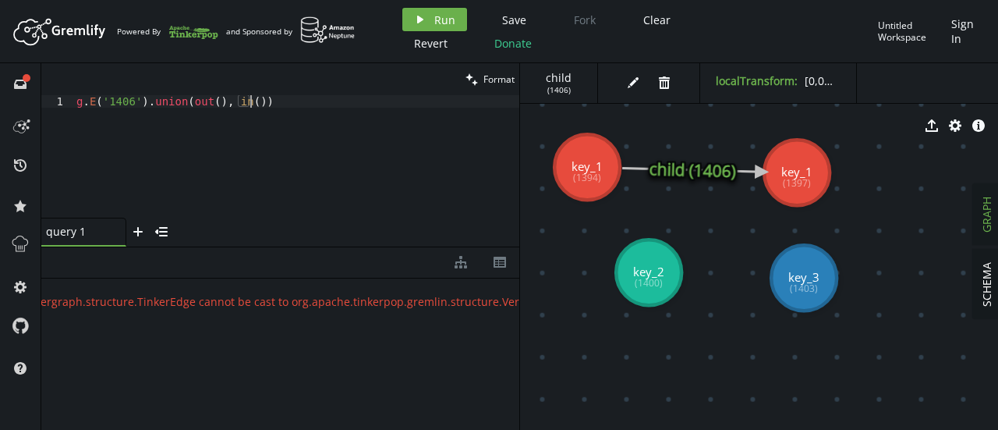
click at [250, 100] on div "g . E ( '1406' ) . union ( out ( ) , in ( ))" at bounding box center [296, 168] width 446 height 147
click at [254, 102] on div "g . E ( '1406' ) . union ( out ( ) , in ( ) . )" at bounding box center [296, 168] width 446 height 147
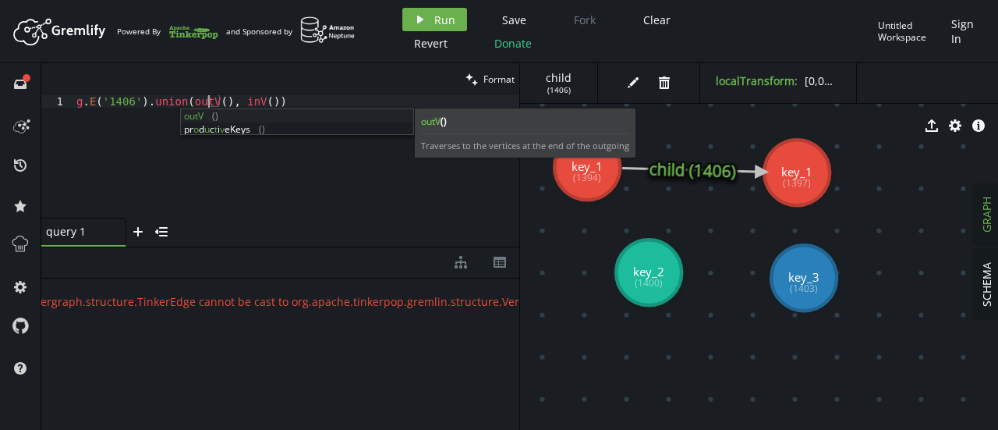
scroll to position [0, 133]
click at [356, 169] on div "g . E ( '1406' ) . union ( outV ( ) , inV ( ))" at bounding box center [296, 168] width 446 height 147
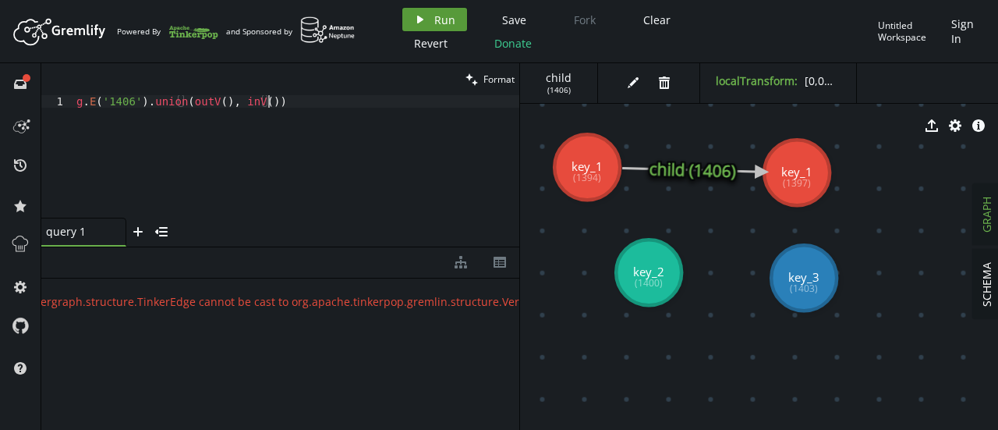
click at [431, 20] on button "play Run" at bounding box center [435, 19] width 65 height 23
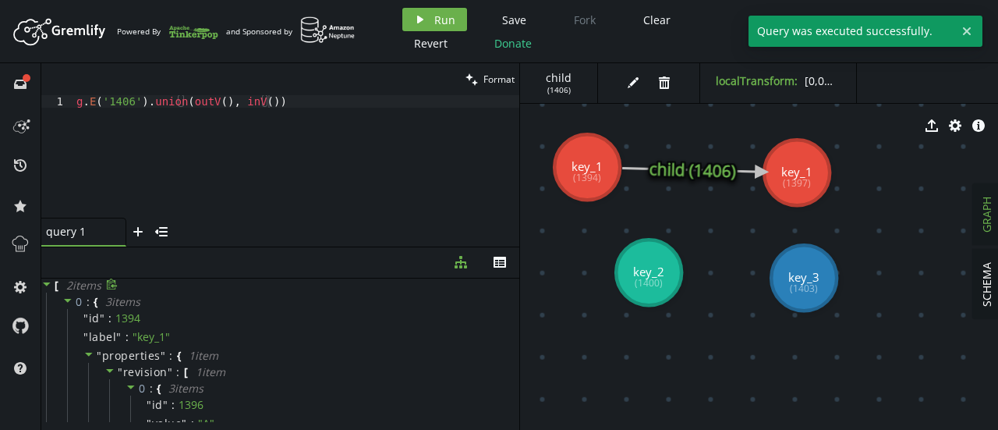
scroll to position [0, 0]
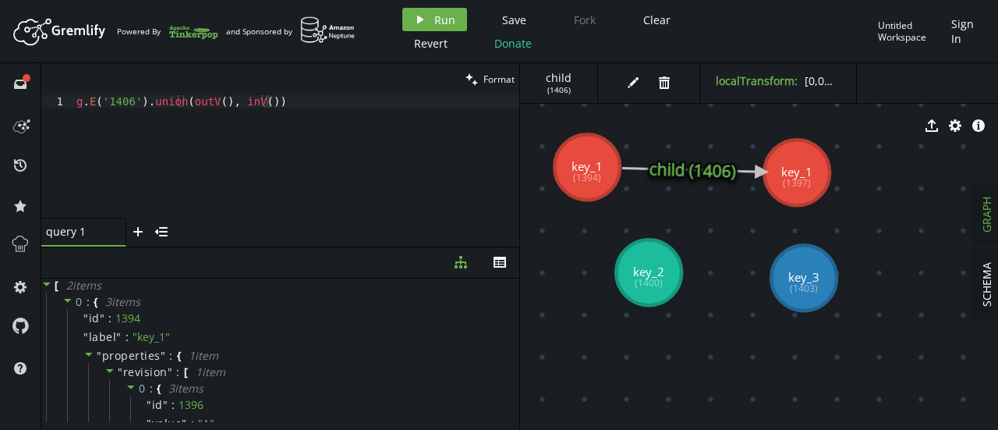
click at [278, 92] on div "clean Format" at bounding box center [280, 79] width 478 height 32
click at [281, 99] on div "g . E ( '1406' ) . union ( outV ( ) , inV ( ))" at bounding box center [296, 168] width 446 height 147
click at [423, 16] on icon "play" at bounding box center [420, 19] width 12 height 12
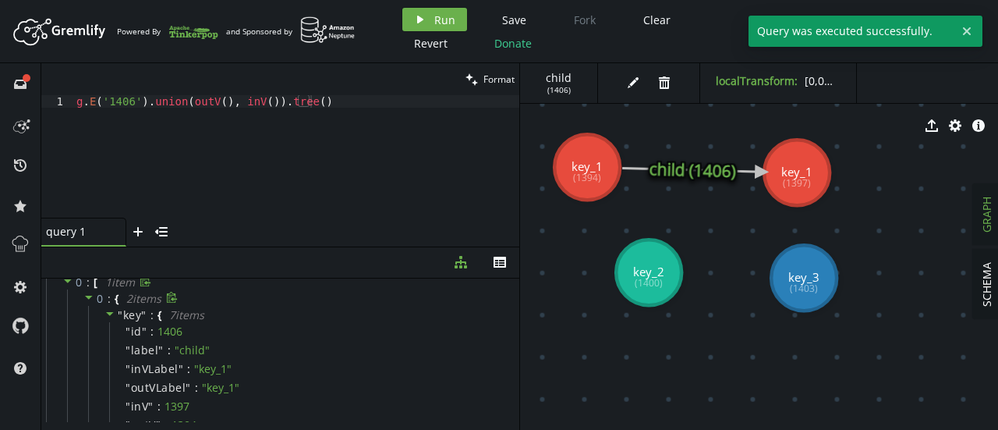
scroll to position [0, 0]
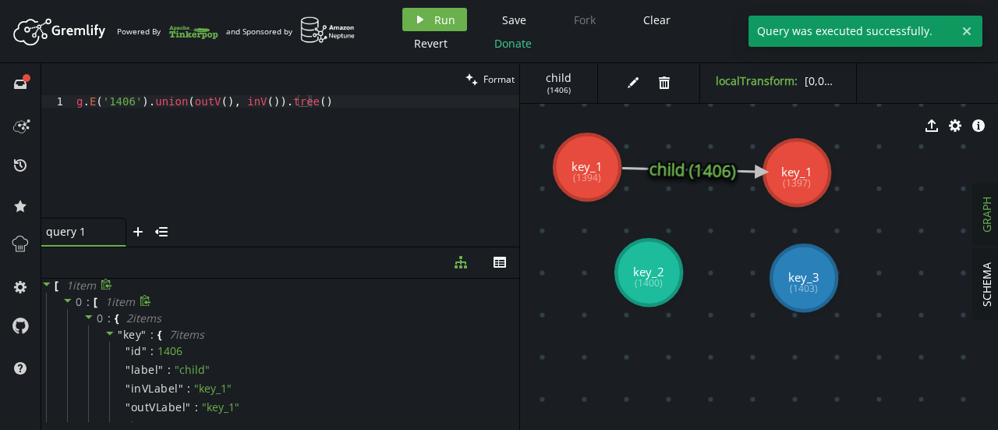
click at [69, 298] on icon at bounding box center [67, 300] width 11 height 11
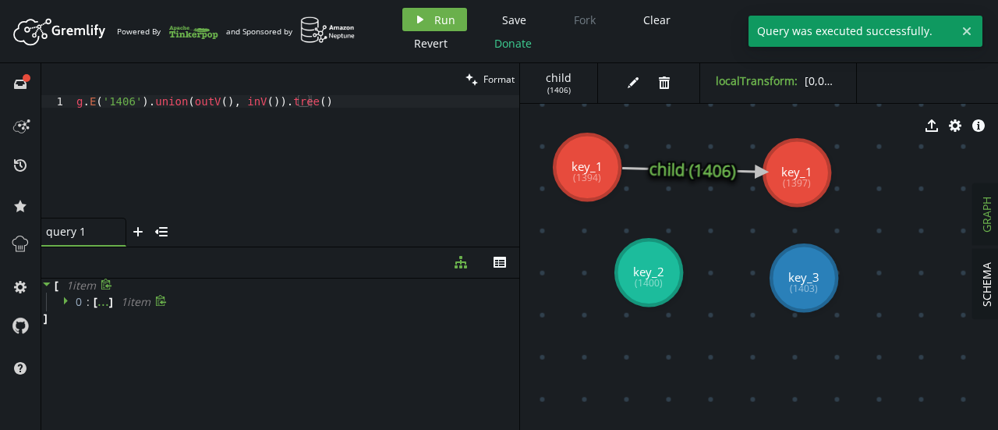
click at [66, 299] on icon at bounding box center [66, 300] width 4 height 8
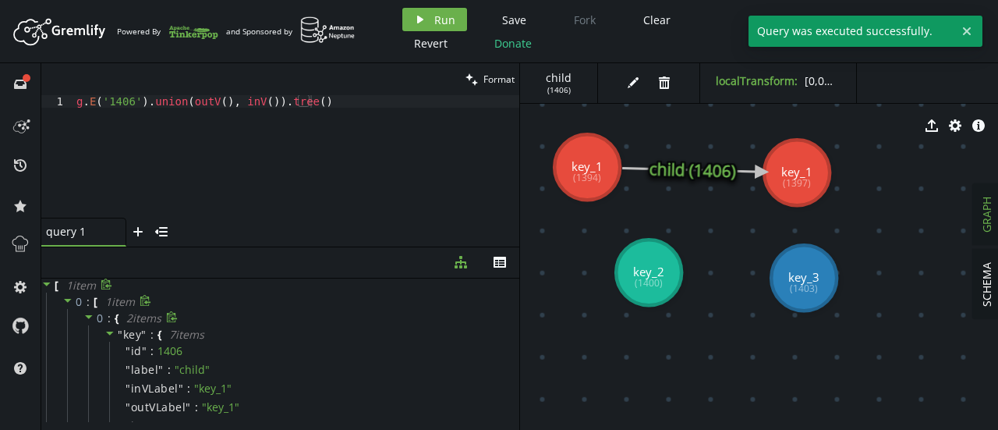
click at [89, 317] on icon at bounding box center [88, 316] width 11 height 11
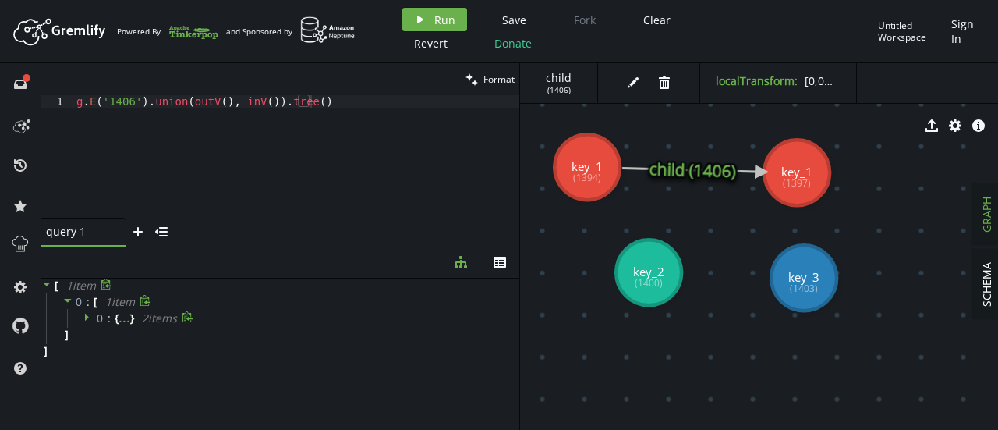
click at [89, 317] on icon at bounding box center [88, 316] width 11 height 11
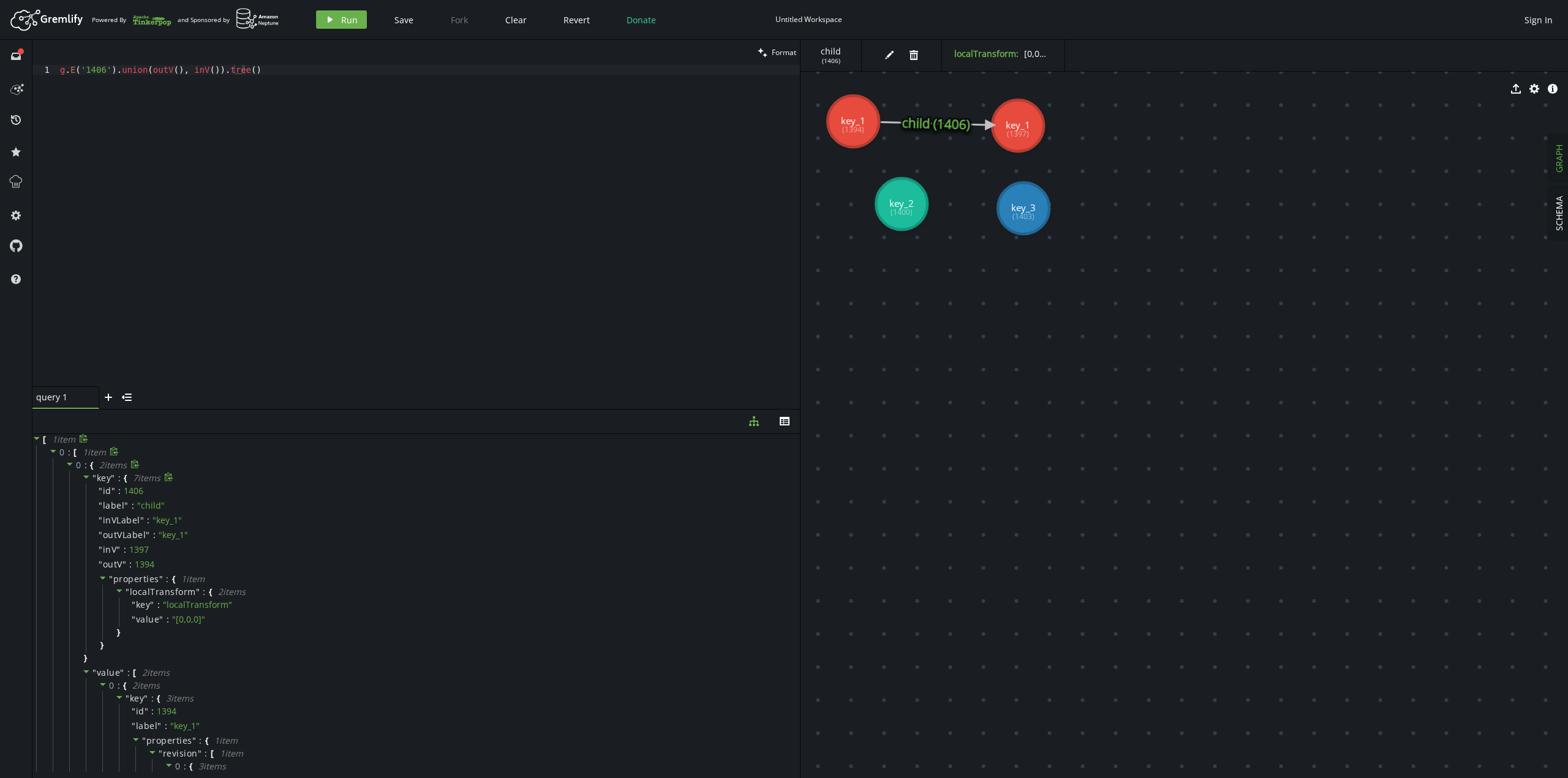
click at [85, 337] on icon at bounding box center [86, 477] width 9 height 9
click at [85, 337] on icon at bounding box center [86, 491] width 9 height 9
click at [86, 337] on icon at bounding box center [86, 477] width 9 height 9
click at [217, 71] on div "g . E ( '1406' ) . union ( outV ( ) , inV ( )) . tree ( )" at bounding box center [428, 236] width 742 height 341
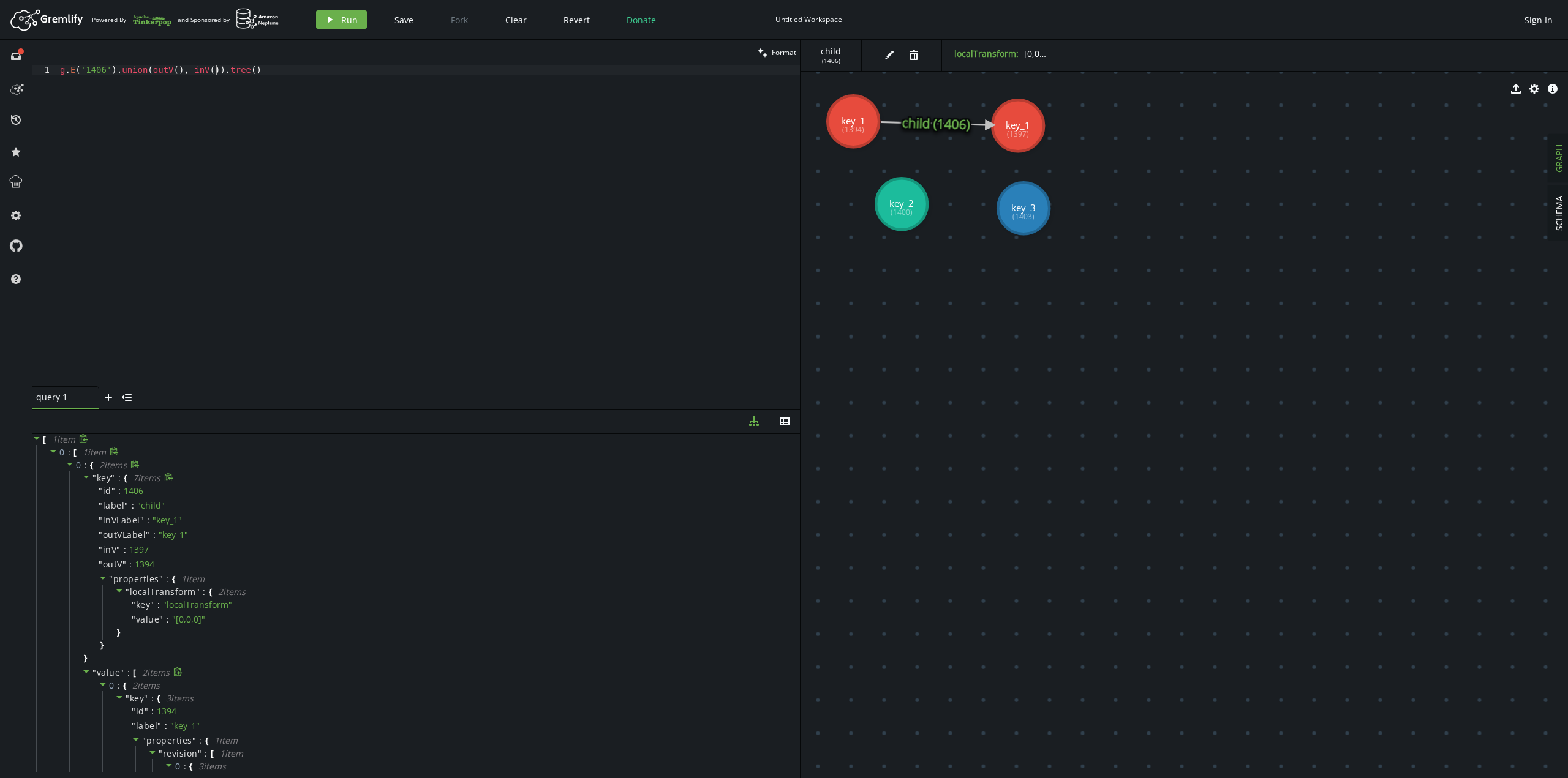
click at [217, 71] on div "g . E ( '1406' ) . union ( outV ( ) , inV ( )) . tree ( )" at bounding box center [428, 236] width 742 height 341
click at [227, 68] on div "g . E ( '1406' ) . union ( outV ( ) , inV ( )) . tree ( )" at bounding box center [428, 226] width 742 height 322
click at [227, 68] on div "g . E ( '1406' ) . union ( outV ( ) , inV ( )) . tree ( )" at bounding box center [428, 236] width 742 height 341
click at [342, 29] on div "Artboard Created with Sketch. Powered By and Sponsored by play Run Save Fork Cl…" at bounding box center [784, 19] width 1555 height 24
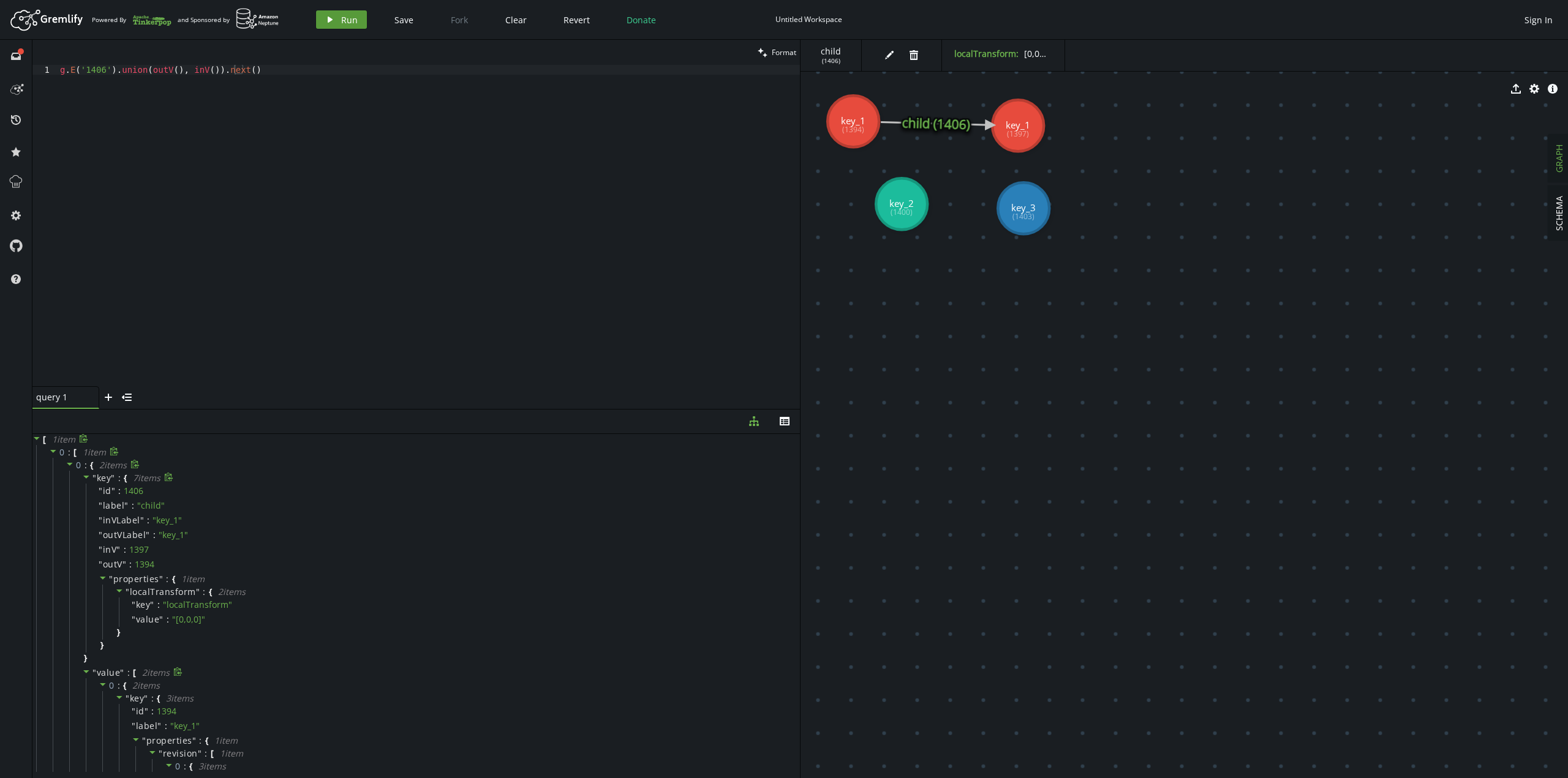
click at [347, 20] on span "Run" at bounding box center [349, 20] width 16 height 12
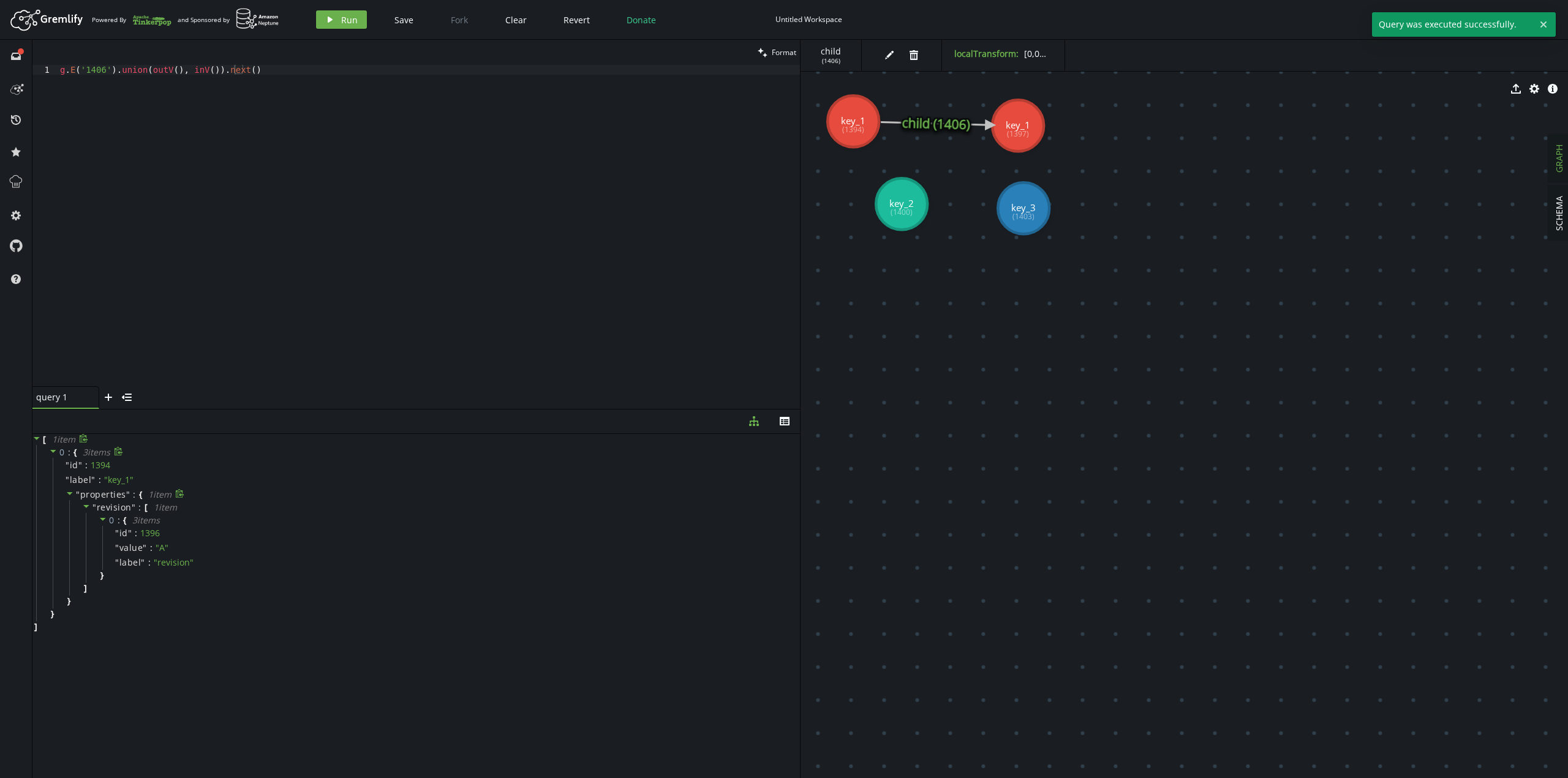
click at [71, 337] on icon at bounding box center [70, 494] width 6 height 3
click at [71, 337] on icon at bounding box center [69, 493] width 9 height 9
click at [85, 337] on div "" revision " : [ 1 item 0 : { 3 item s " id " : 1396 " value " : " A " " label …" at bounding box center [431, 548] width 725 height 96
click at [85, 337] on icon at bounding box center [86, 506] width 9 height 9
click at [86, 337] on icon at bounding box center [86, 506] width 9 height 9
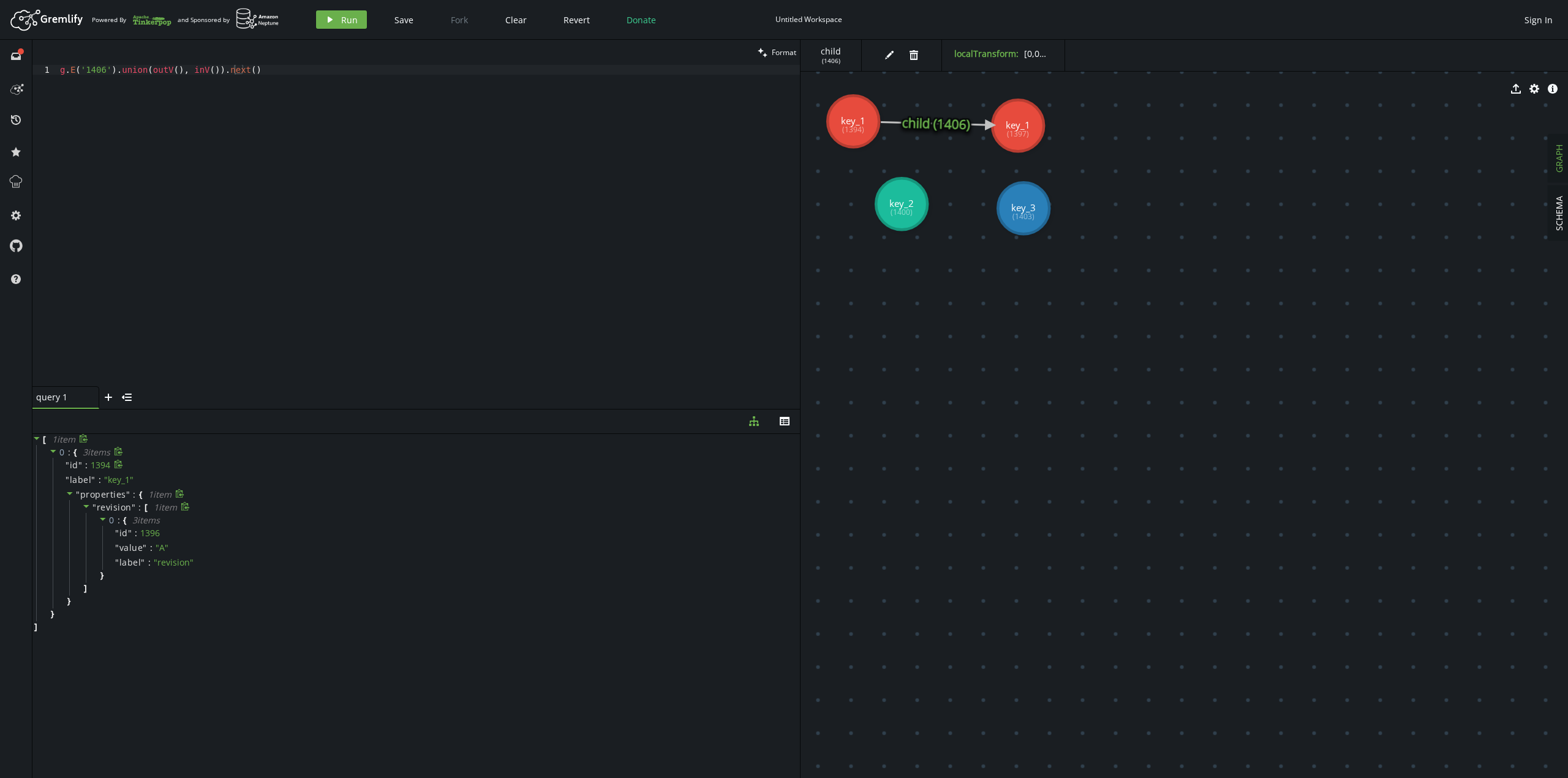
click at [159, 337] on div "" id " : 1394" at bounding box center [425, 465] width 744 height 15
click at [217, 82] on div "g . E ( '1406' ) . union ( outV ( ) , inV ( )) . next ( )" at bounding box center [428, 236] width 742 height 341
click at [217, 73] on div "g . E ( '1406' ) . union ( outV ( ) , inV ( )) . next ( )" at bounding box center [428, 236] width 742 height 341
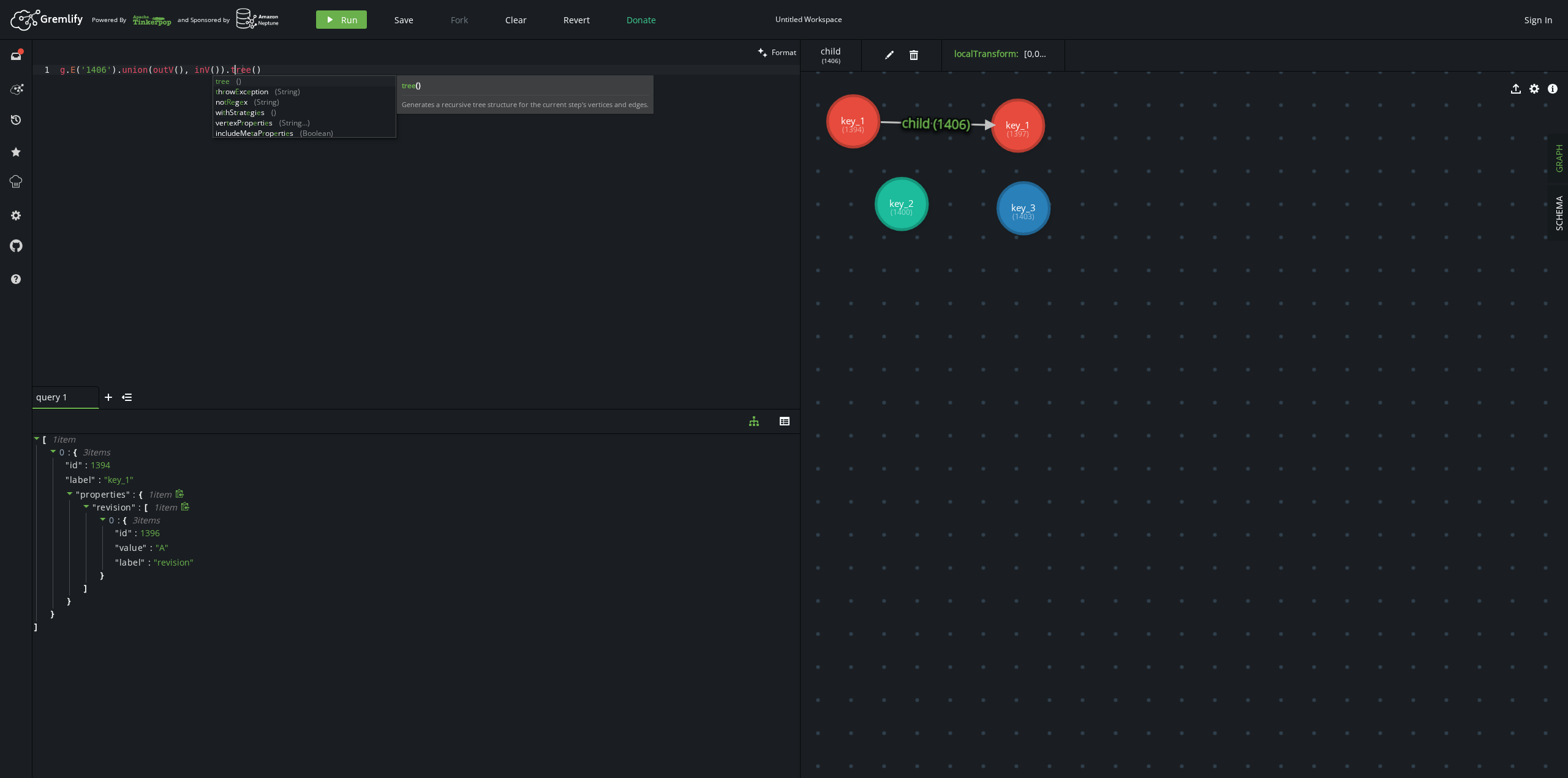
click at [229, 68] on div "g.E('1406').union(outV(), inV()).tree() 1 g . E ( '1406' ) . union ( outV ( ) ,…" at bounding box center [415, 226] width 767 height 322
click at [229, 68] on div "g . E ( '1406' ) . union ( outV ( ) , inV ( )) . tree ( )" at bounding box center [428, 236] width 742 height 341
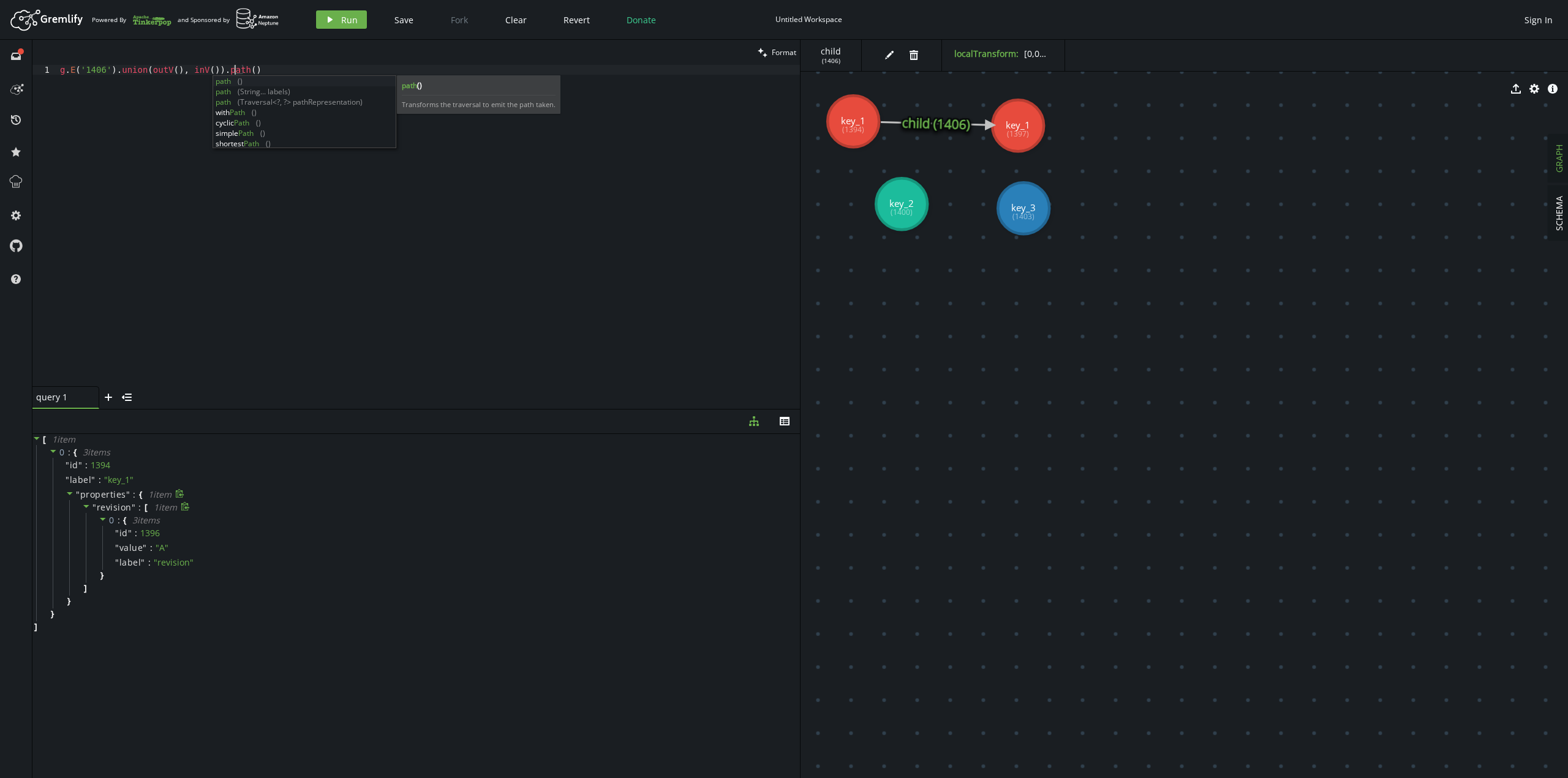
click at [317, 30] on div "Artboard Created with Sketch. Powered By and Sponsored by play Run Save Fork Cl…" at bounding box center [784, 19] width 1555 height 24
click at [326, 21] on icon "play" at bounding box center [330, 20] width 9 height 9
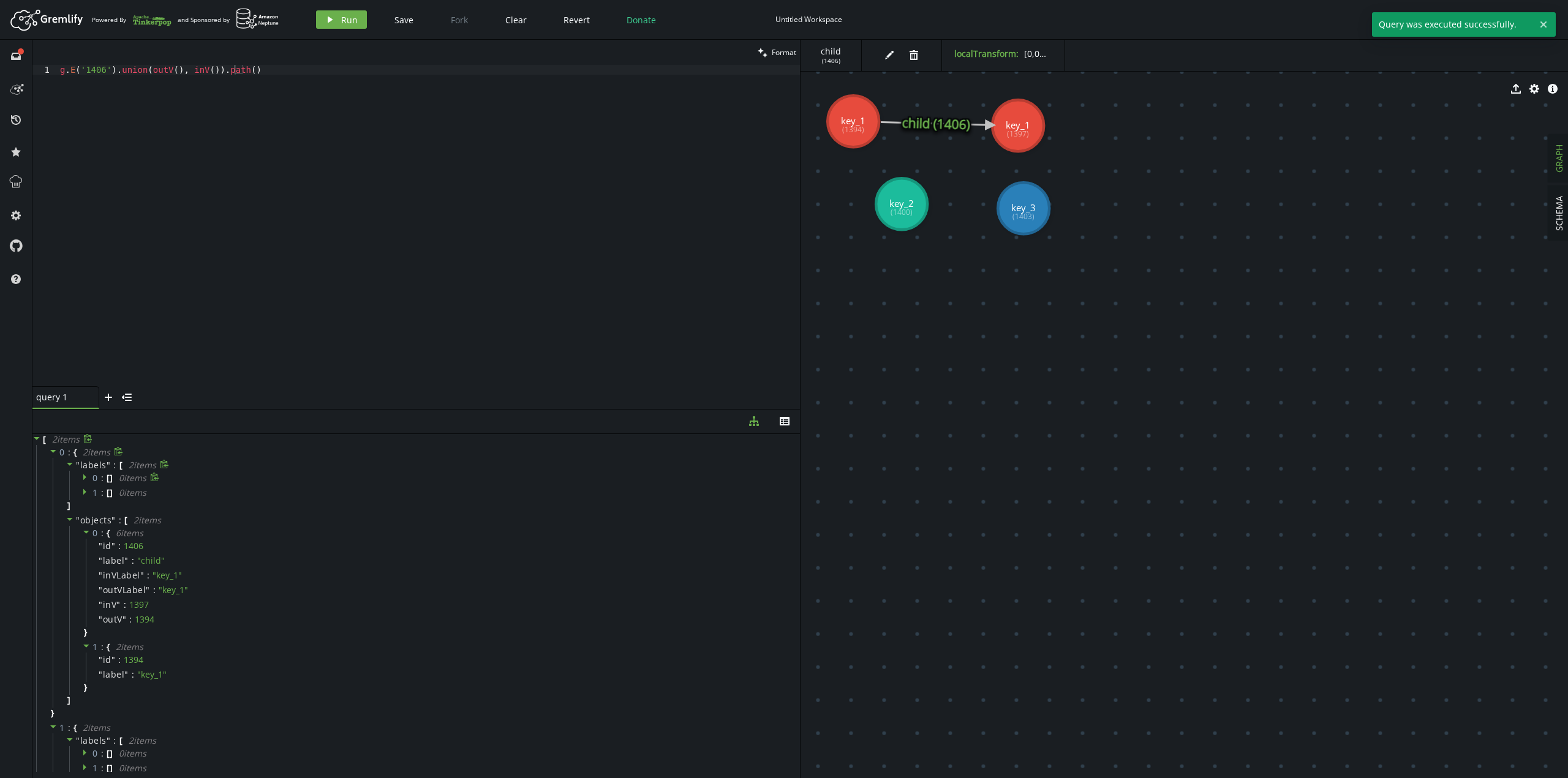
click at [90, 337] on div at bounding box center [87, 478] width 10 height 11
click at [85, 337] on icon at bounding box center [86, 477] width 9 height 9
click at [222, 77] on div "g . E ( '1406' ) . union ( outV ( ) , inV ( )) . path ( )" at bounding box center [428, 236] width 742 height 341
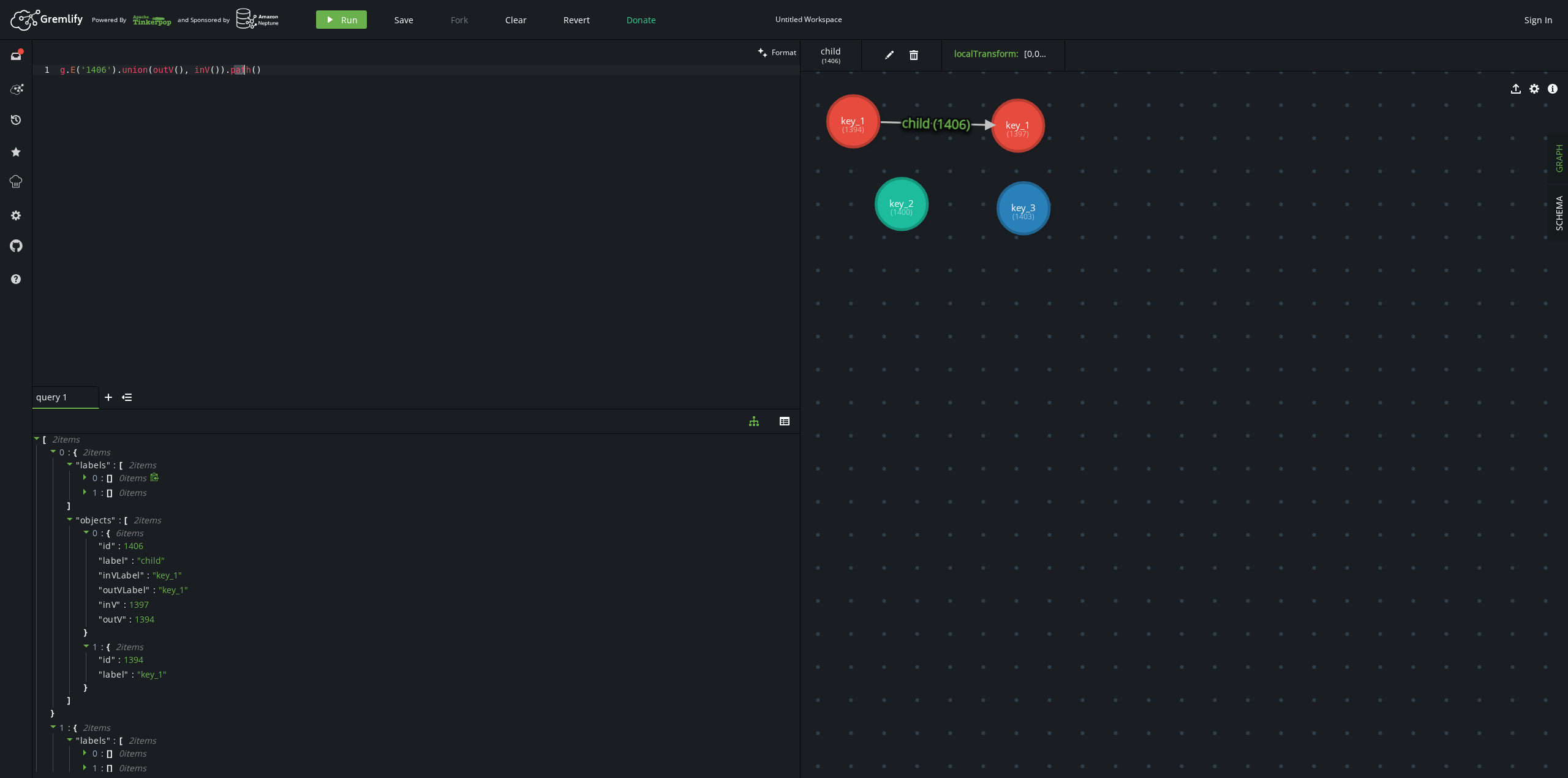
click at [221, 71] on div "g . E ( '1406' ) . union ( outV ( ) , inV ( )) . path ( )" at bounding box center [428, 236] width 742 height 341
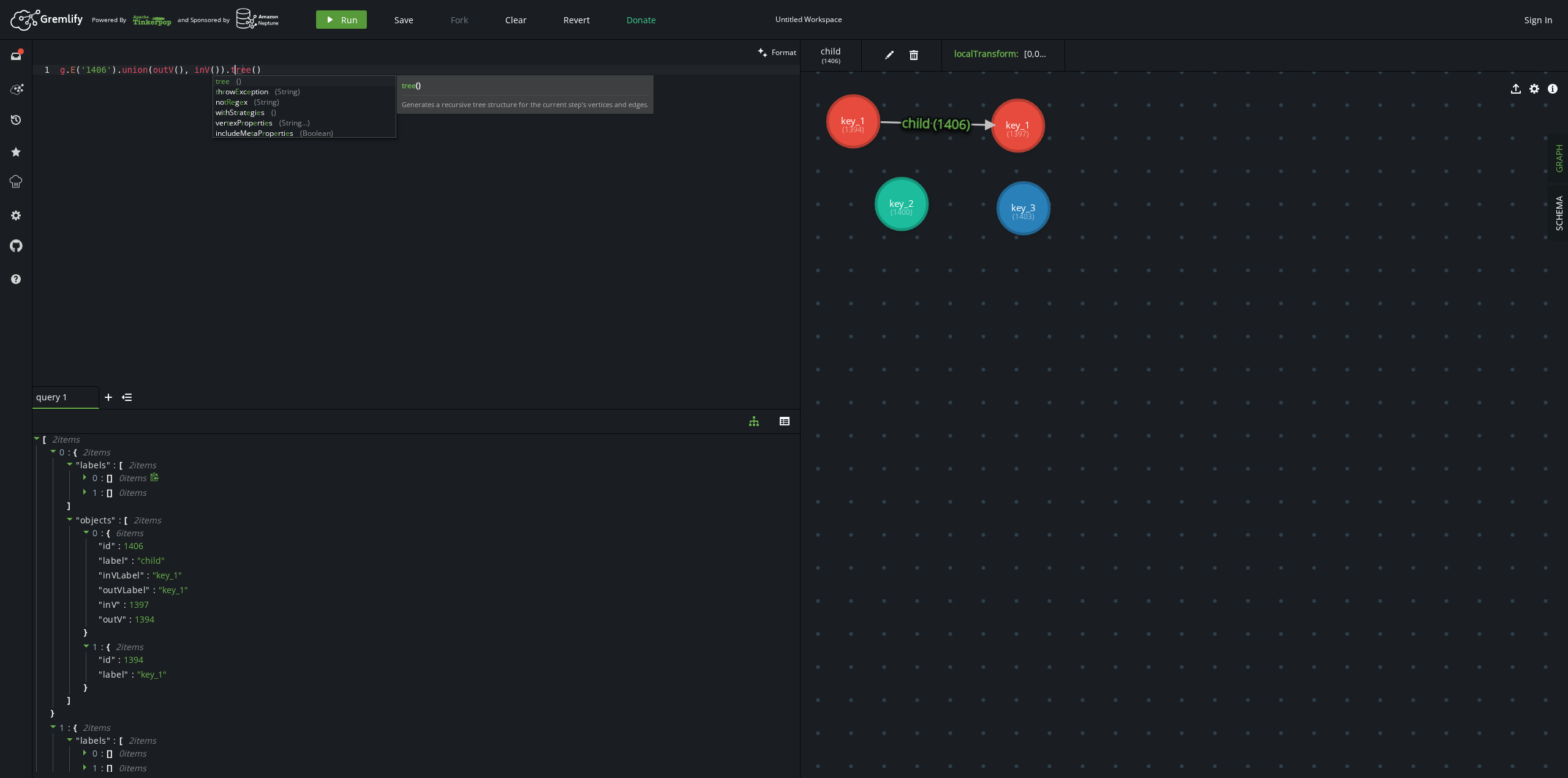
click at [345, 22] on span "Run" at bounding box center [349, 20] width 16 height 12
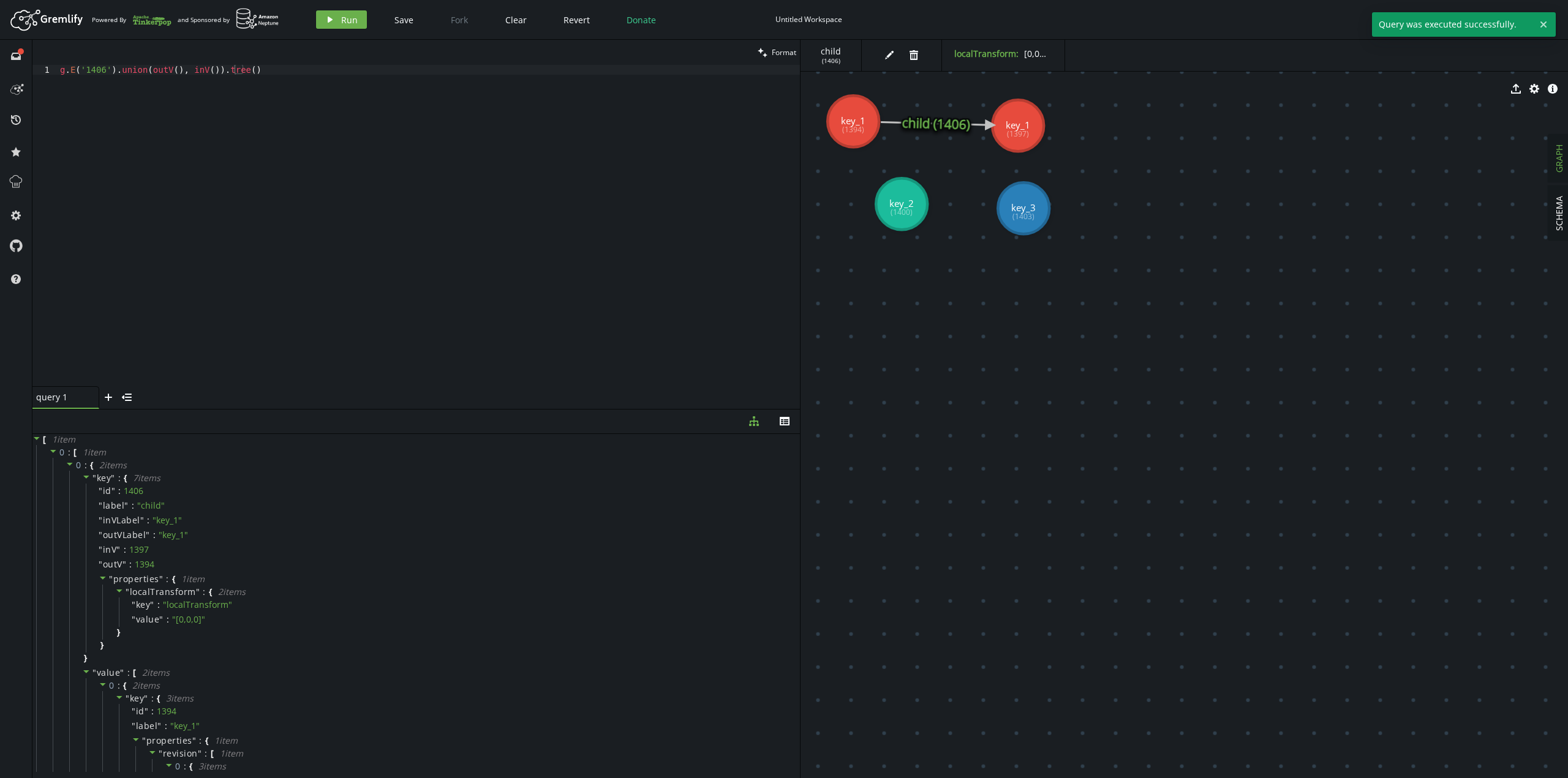
click at [52, 337] on icon at bounding box center [53, 451] width 9 height 9
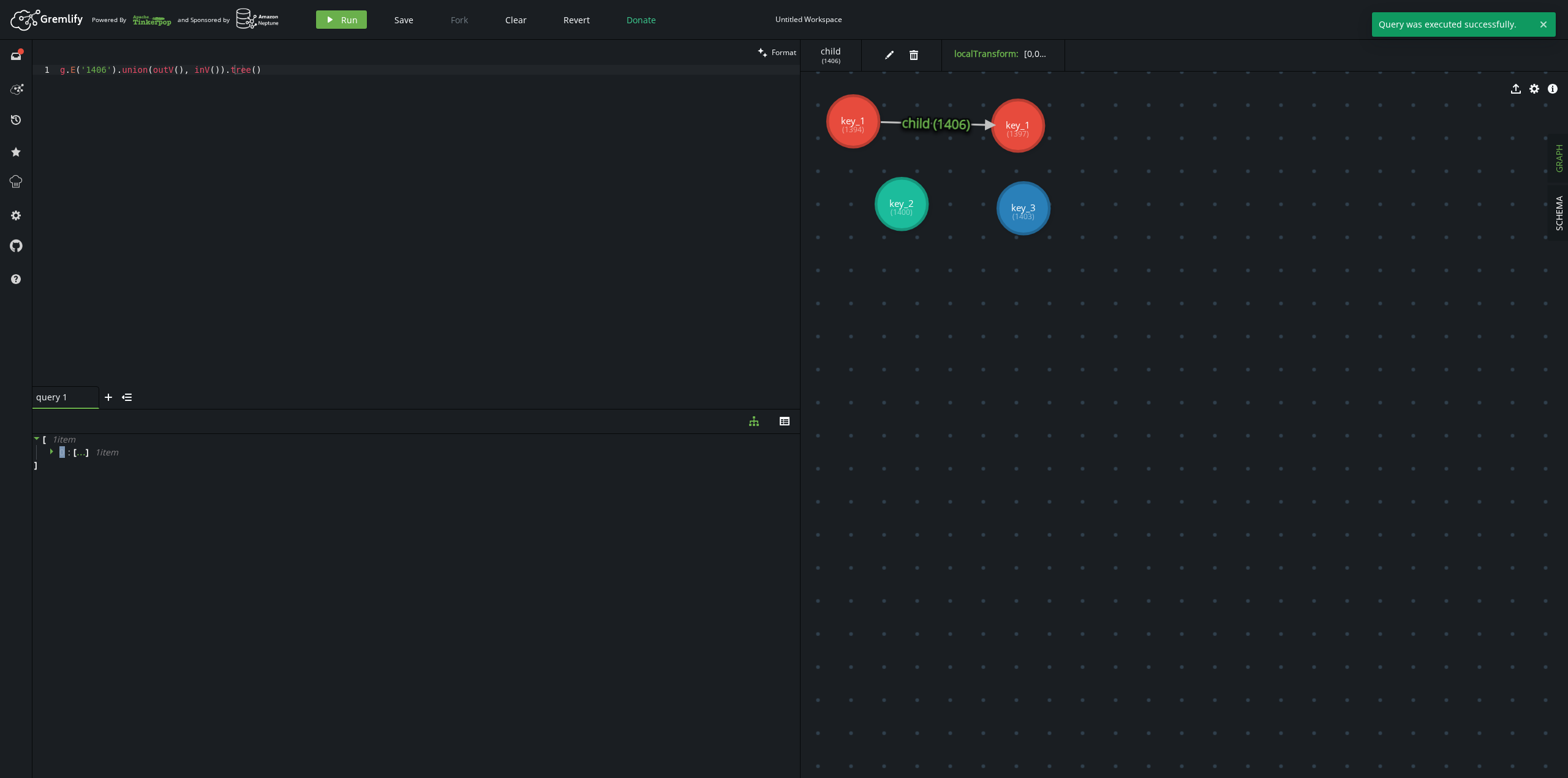
click at [52, 337] on icon at bounding box center [53, 451] width 9 height 9
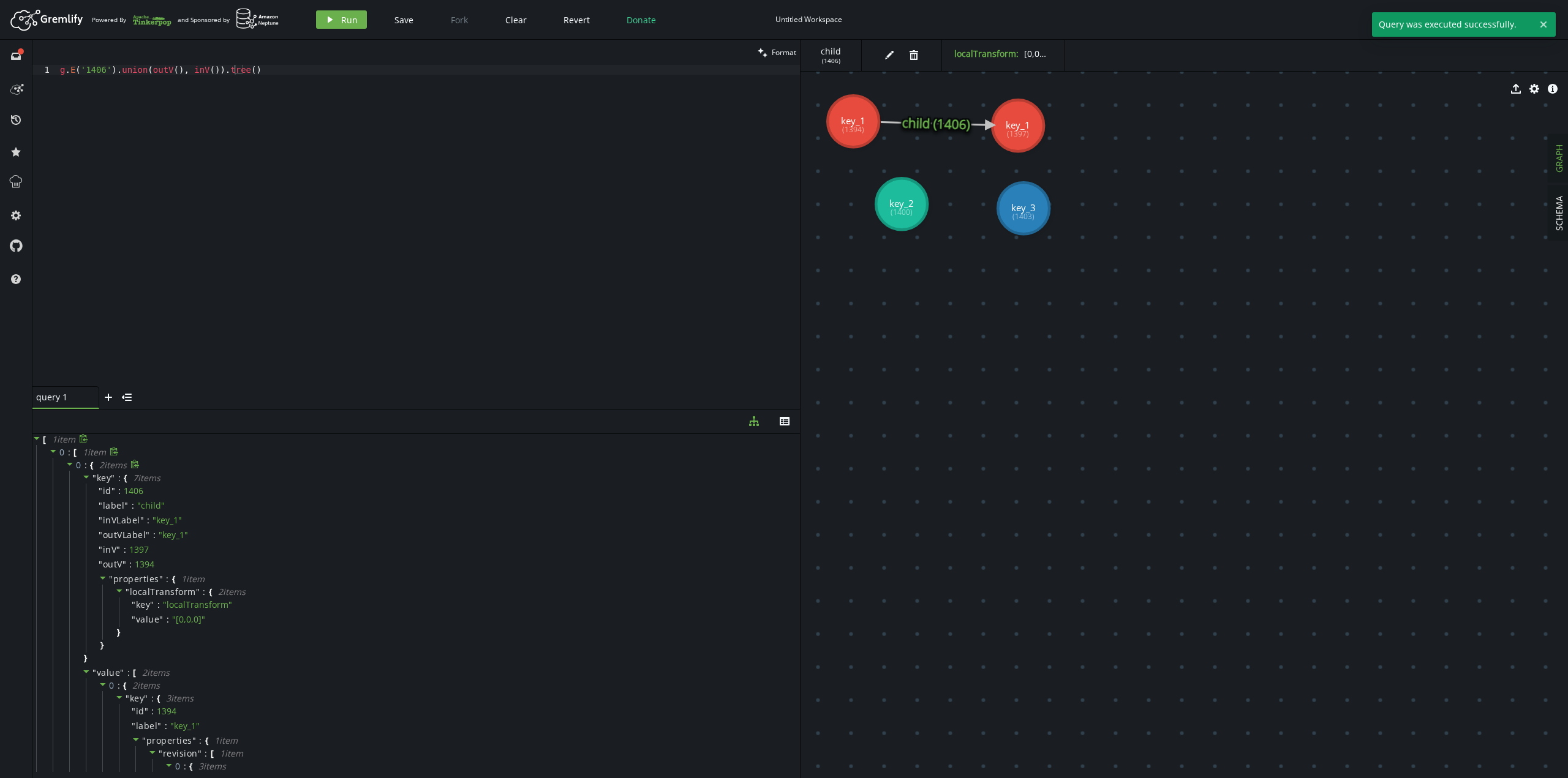
click at [66, 337] on icon at bounding box center [69, 464] width 9 height 9
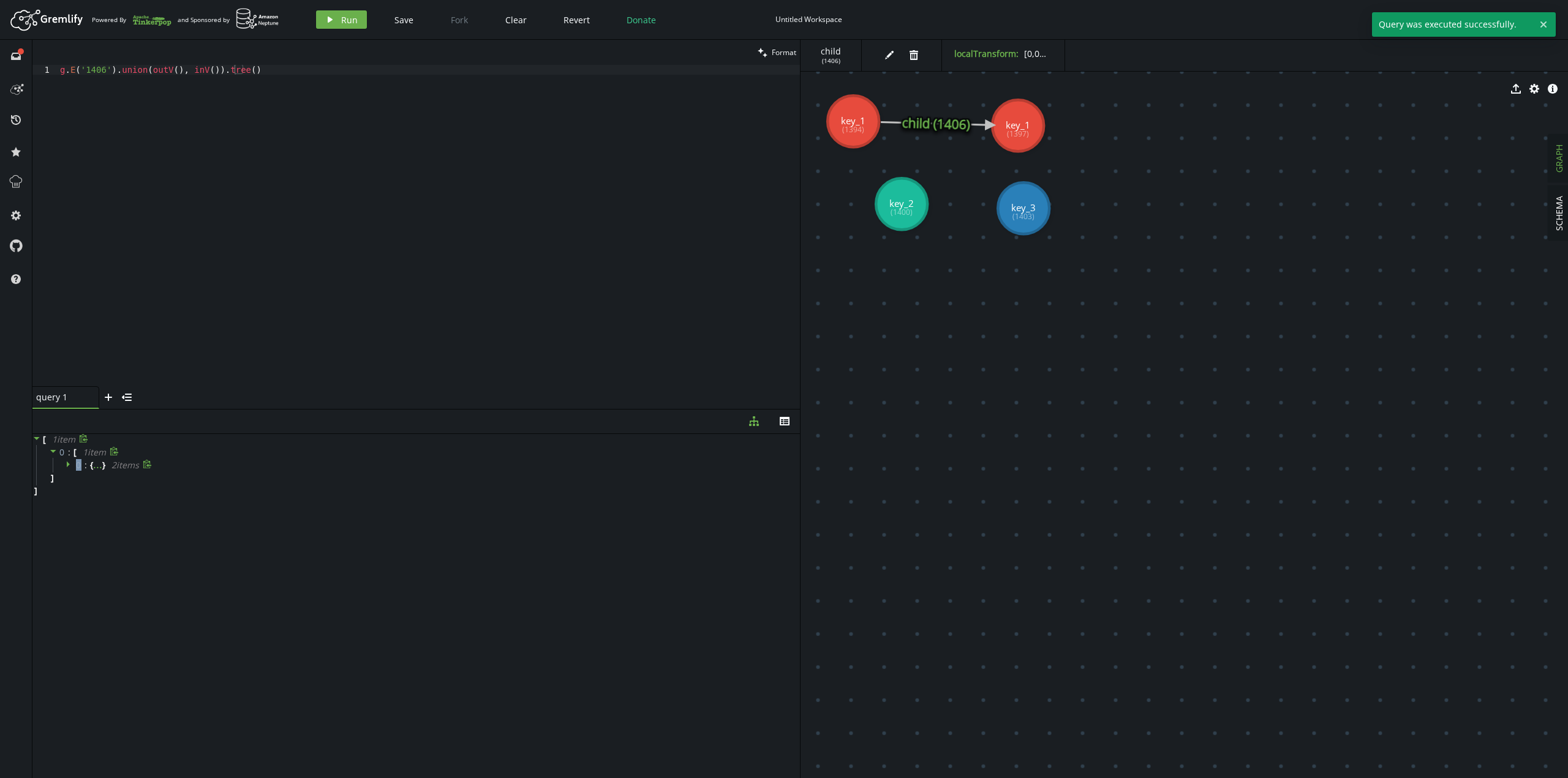
click at [67, 337] on icon at bounding box center [68, 464] width 3 height 6
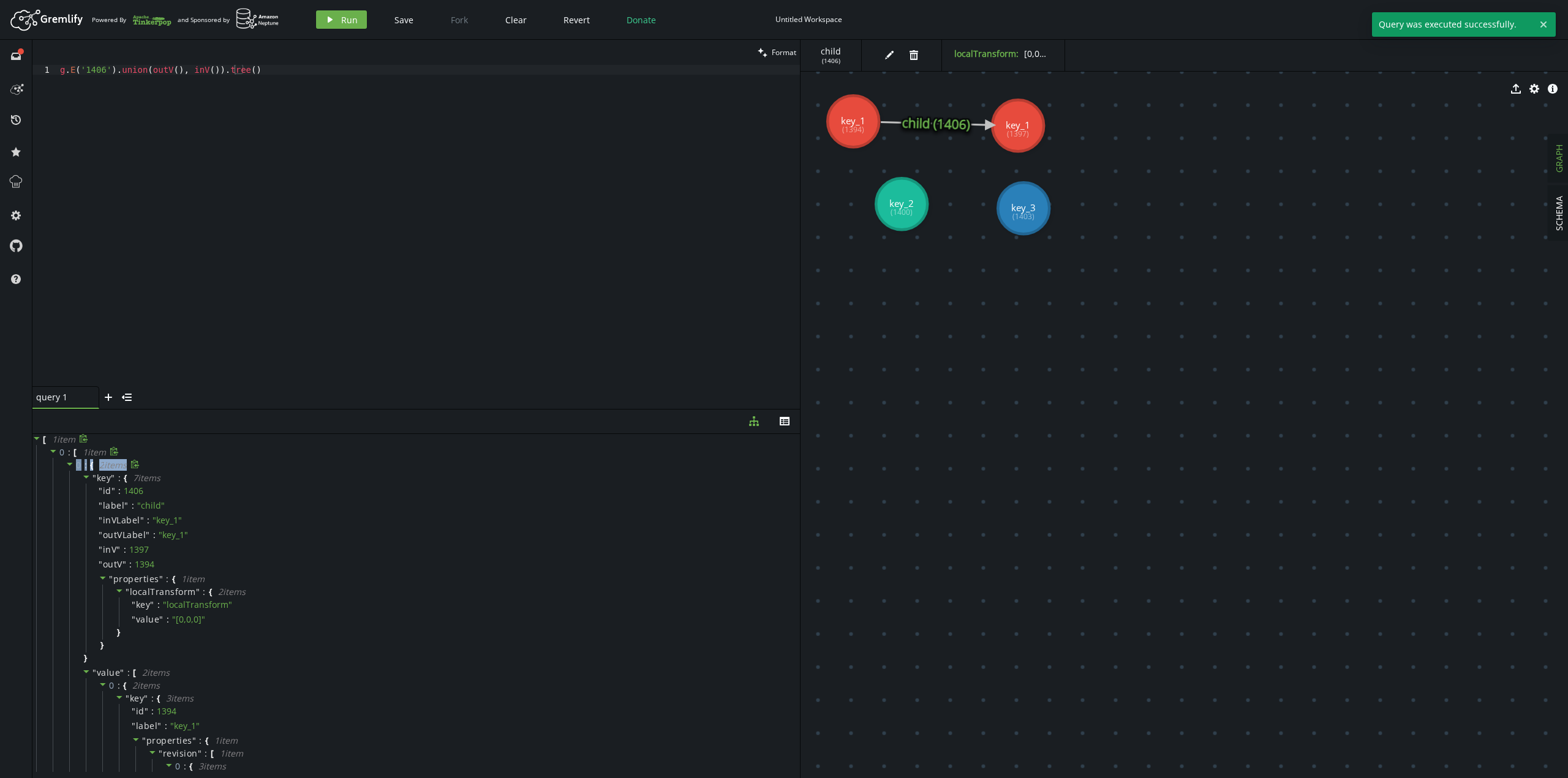
click at [66, 337] on icon at bounding box center [69, 464] width 9 height 9
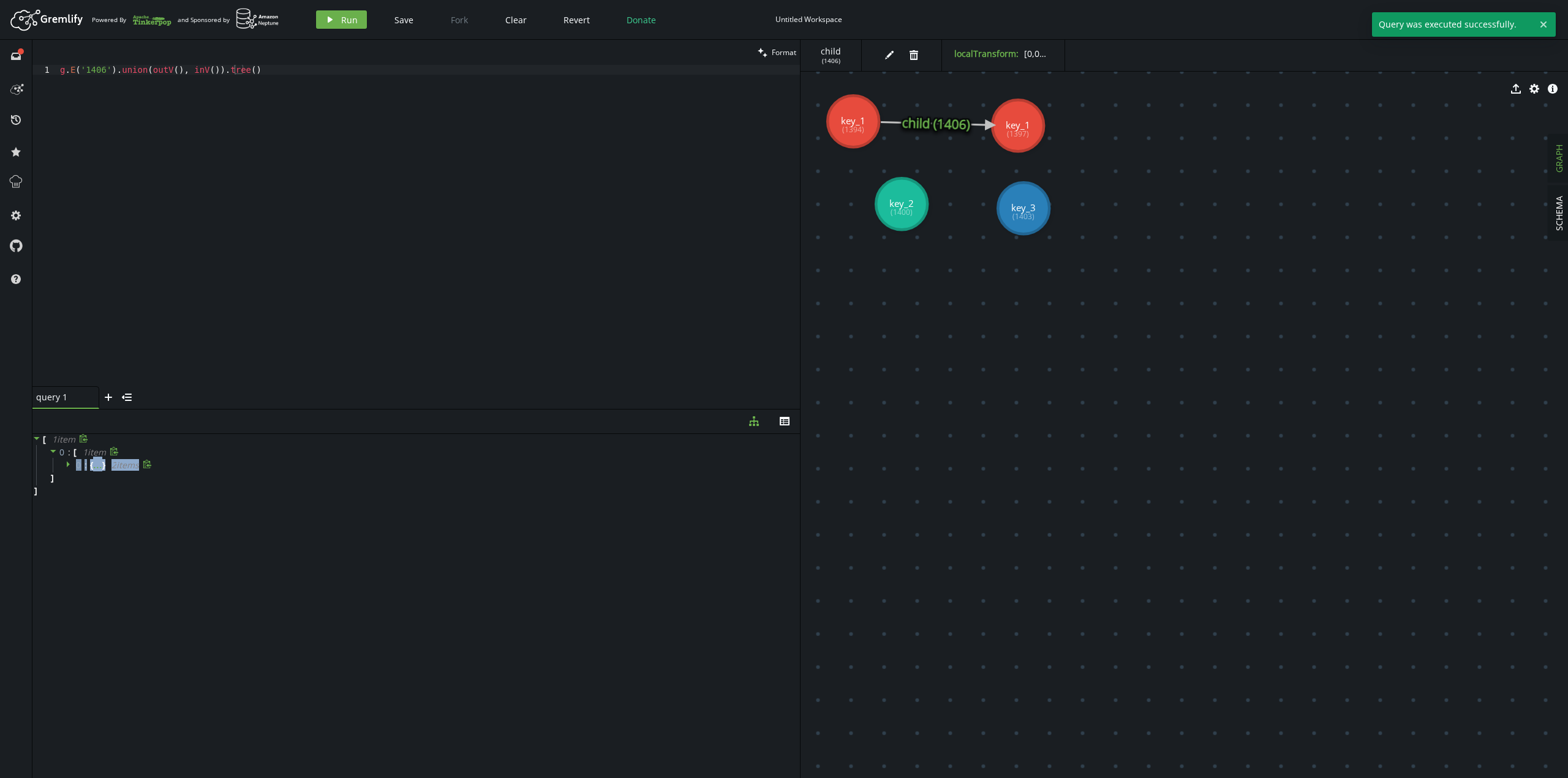
click at [67, 337] on icon at bounding box center [68, 464] width 3 height 6
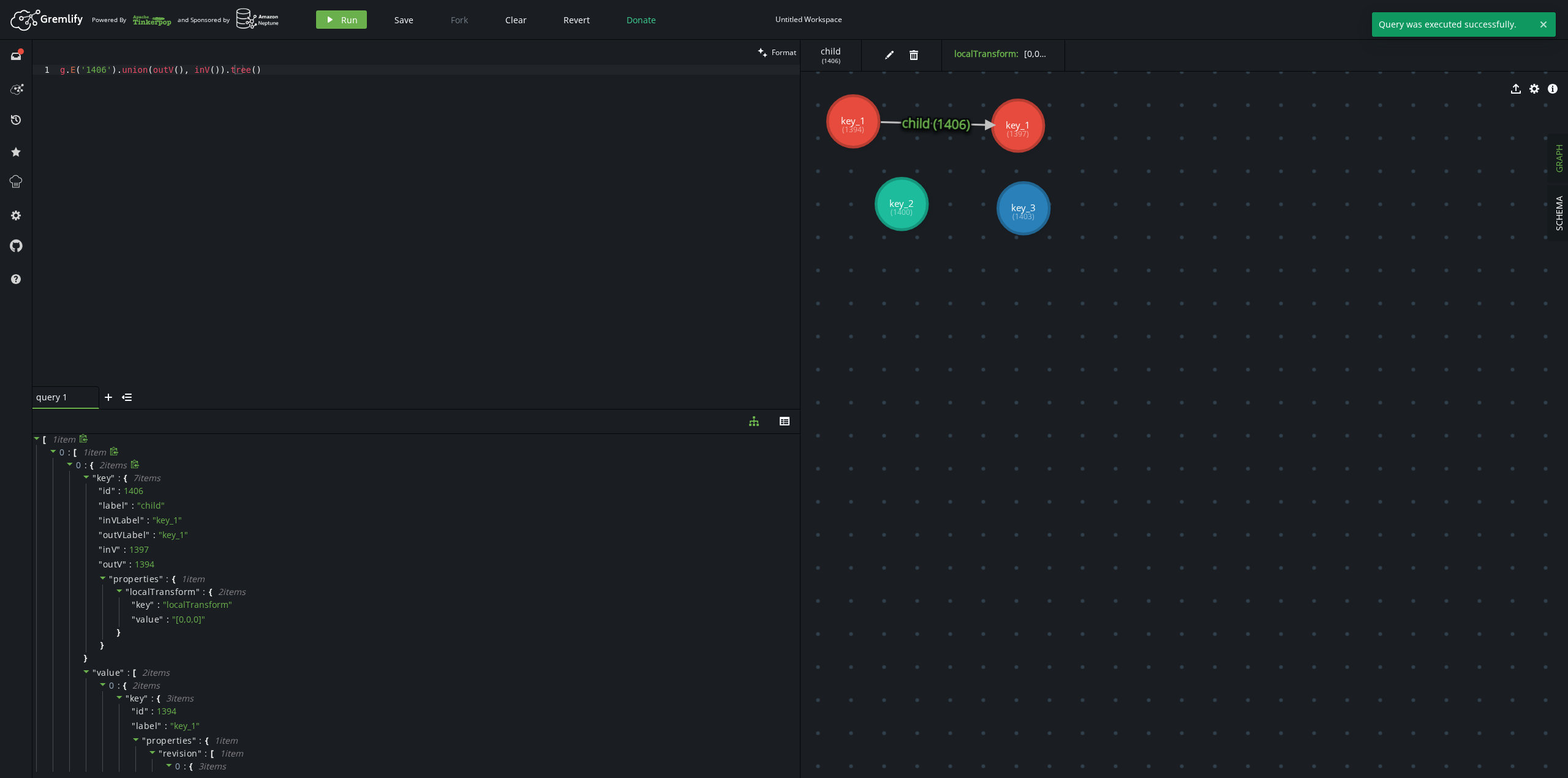
click at [252, 279] on div "g . E ( '1406' ) . union ( outV ( ) , inV ( )) . tree ( )" at bounding box center [428, 236] width 742 height 341
drag, startPoint x: 315, startPoint y: 192, endPoint x: 182, endPoint y: 261, distance: 149.8
click at [185, 272] on div "g . E ( '1406' ) . union ( outV ( ) , inV ( )) . tree ( )" at bounding box center [428, 236] width 742 height 341
click at [105, 74] on div "g . E ( '1406' ) . union ( outV ( ) , inV ( )) . tree ( )" at bounding box center [428, 236] width 742 height 341
click at [105, 73] on div "g . E ( '1406' ) . union ( outV ( ) , inV ( )) . tree ( )" at bounding box center [428, 226] width 742 height 322
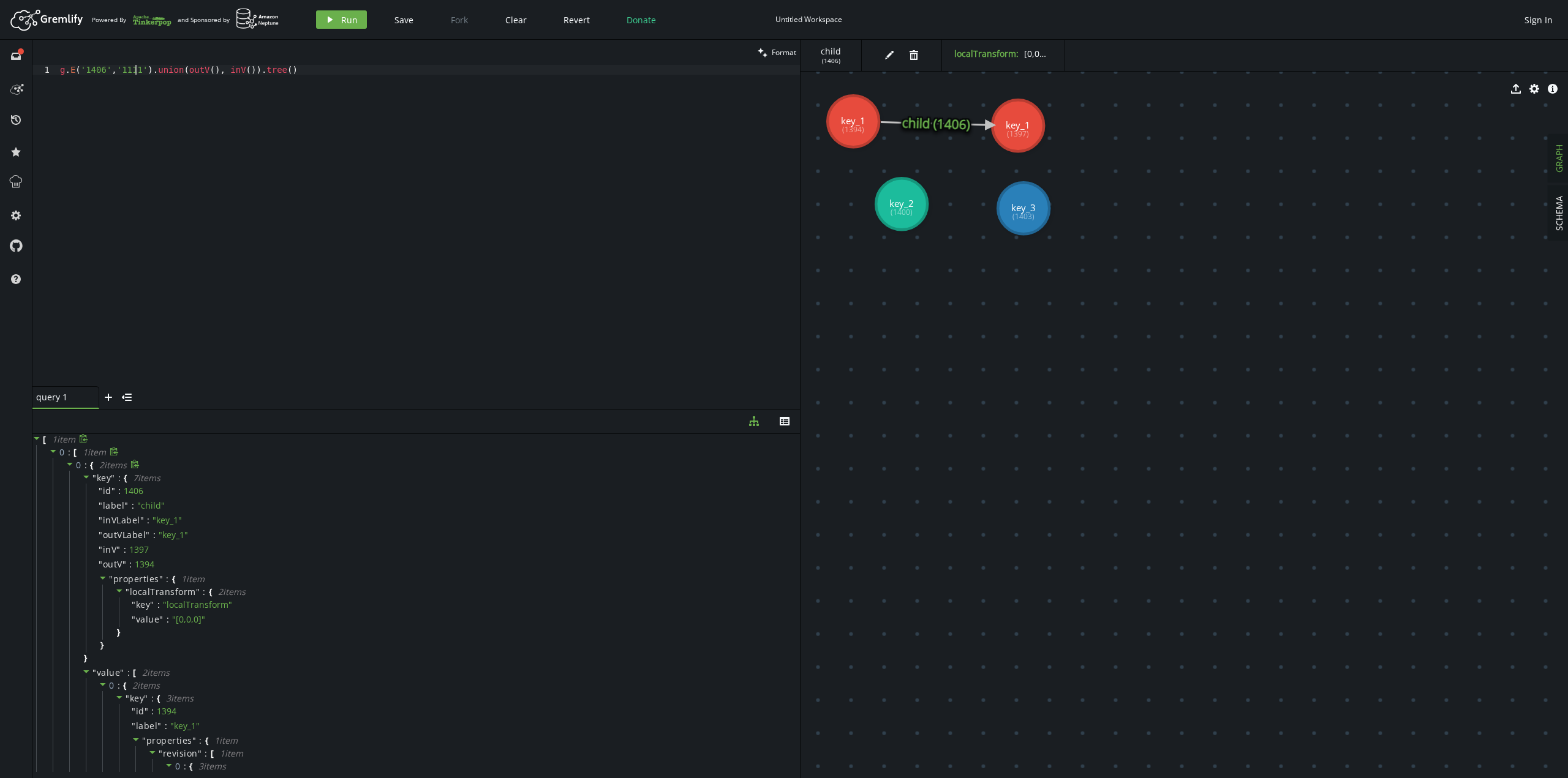
scroll to position [0, 75]
click at [339, 21] on button "play Run" at bounding box center [342, 19] width 51 height 18
type textarea "g.E('1406','1111').union(outV(), inV()).tree()"
drag, startPoint x: 341, startPoint y: 125, endPoint x: -175, endPoint y: 469, distance: 620.2
click at [0, 337] on html "Artboard Created with Sketch. Powered By and Sponsored by play Run Save Fork Cl…" at bounding box center [784, 389] width 1568 height 778
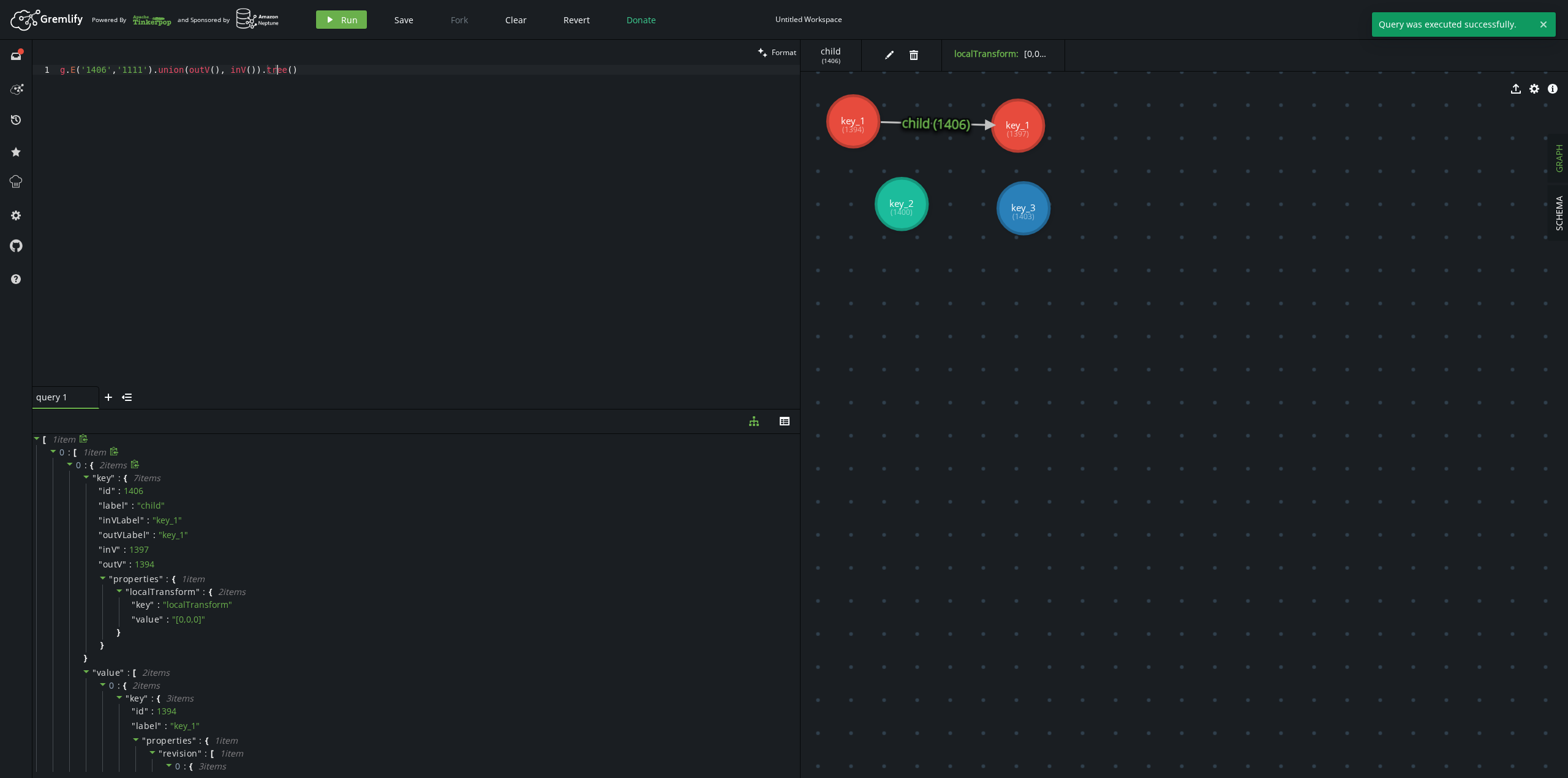
drag, startPoint x: 335, startPoint y: 196, endPoint x: -138, endPoint y: 444, distance: 534.1
click at [0, 337] on html "Artboard Created with Sketch. Powered By and Sponsored by play Run Save Fork Cl…" at bounding box center [784, 389] width 1568 height 778
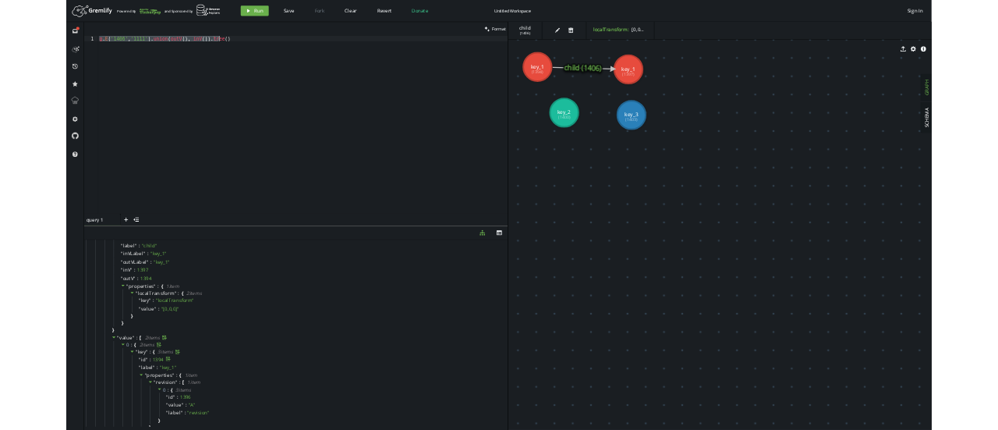
scroll to position [0, 0]
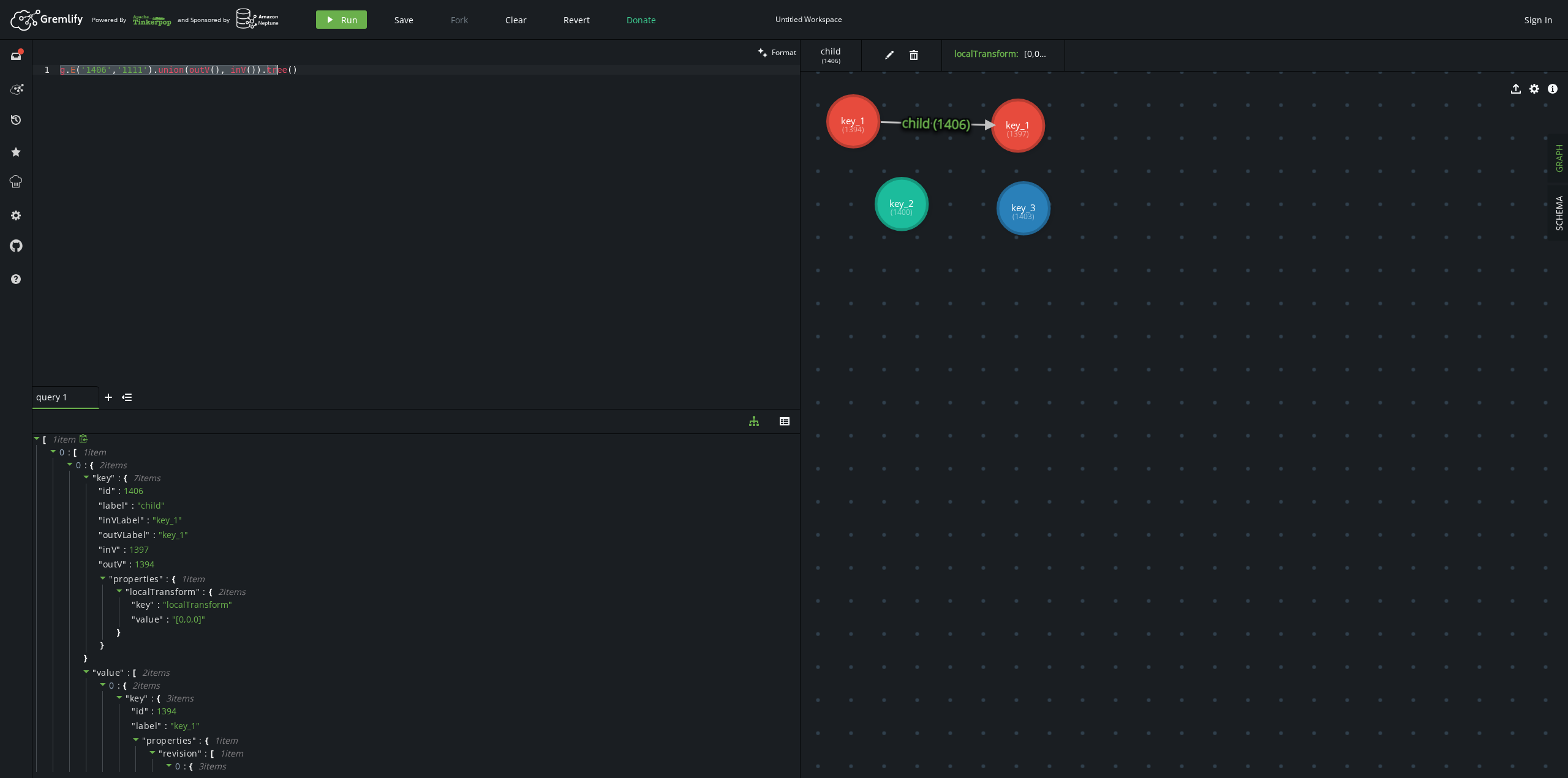
click at [83, 337] on icon at bounding box center [84, 439] width 9 height 9
